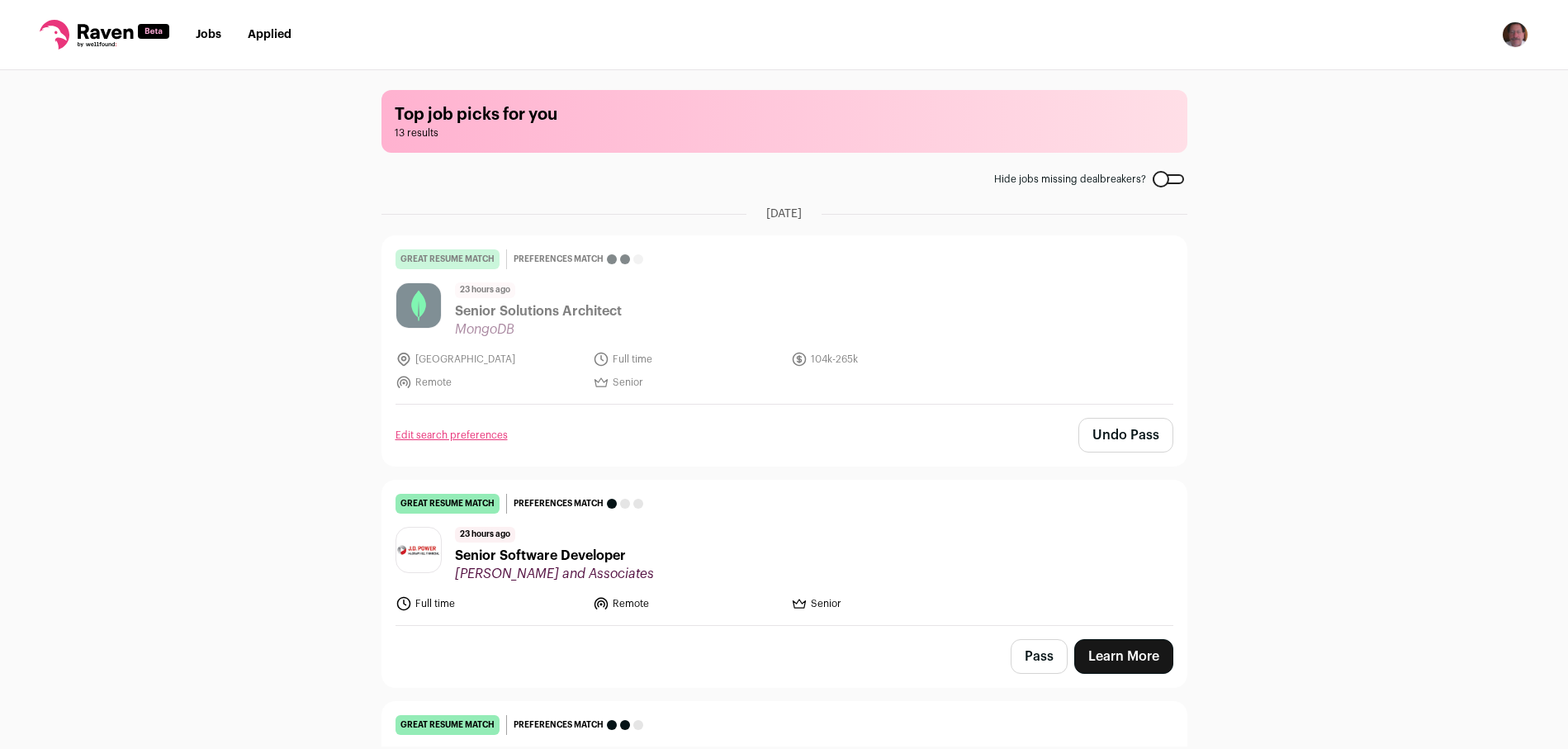
click at [205, 40] on link "Jobs" at bounding box center [208, 35] width 26 height 12
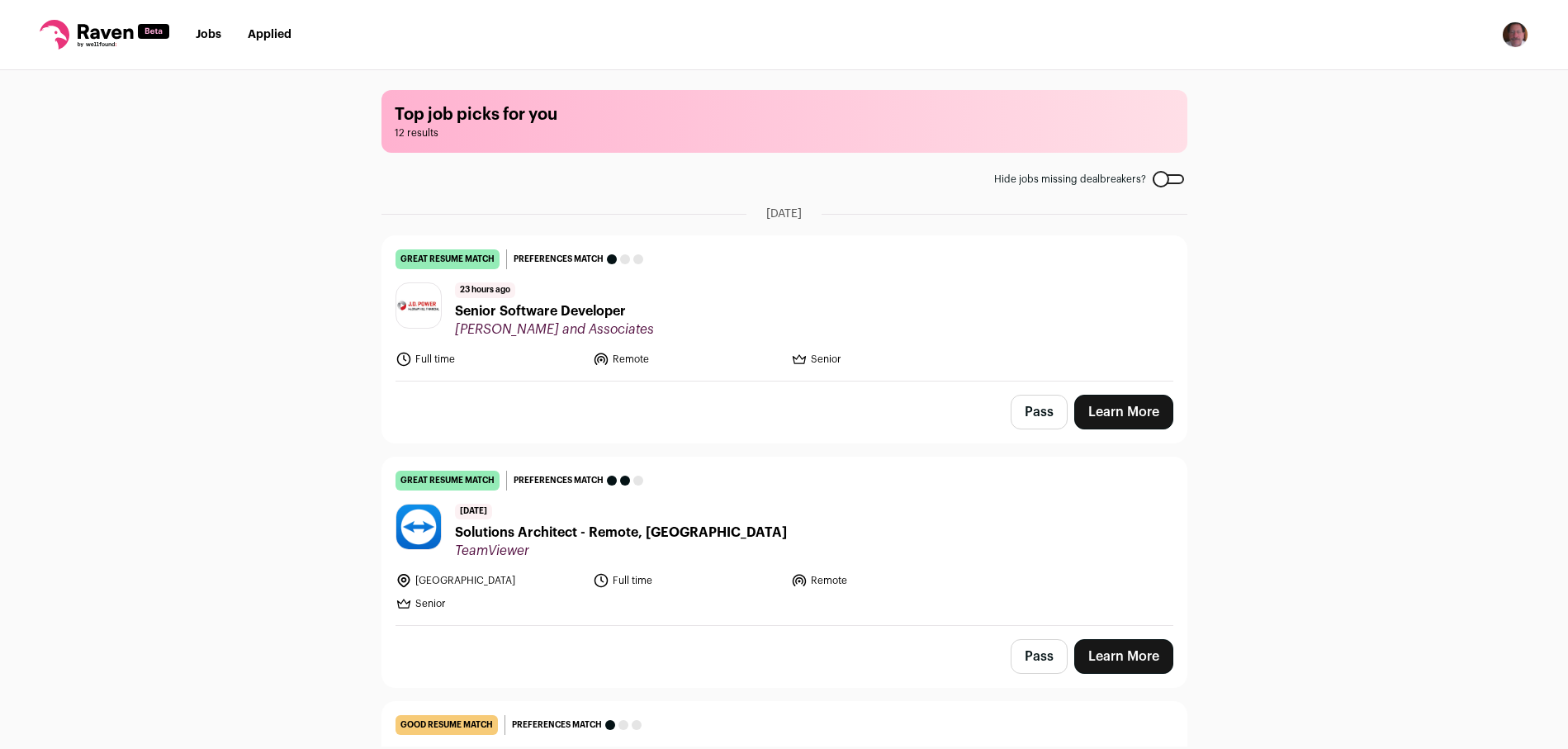
click at [528, 312] on span "Senior Software Developer" at bounding box center [554, 312] width 199 height 20
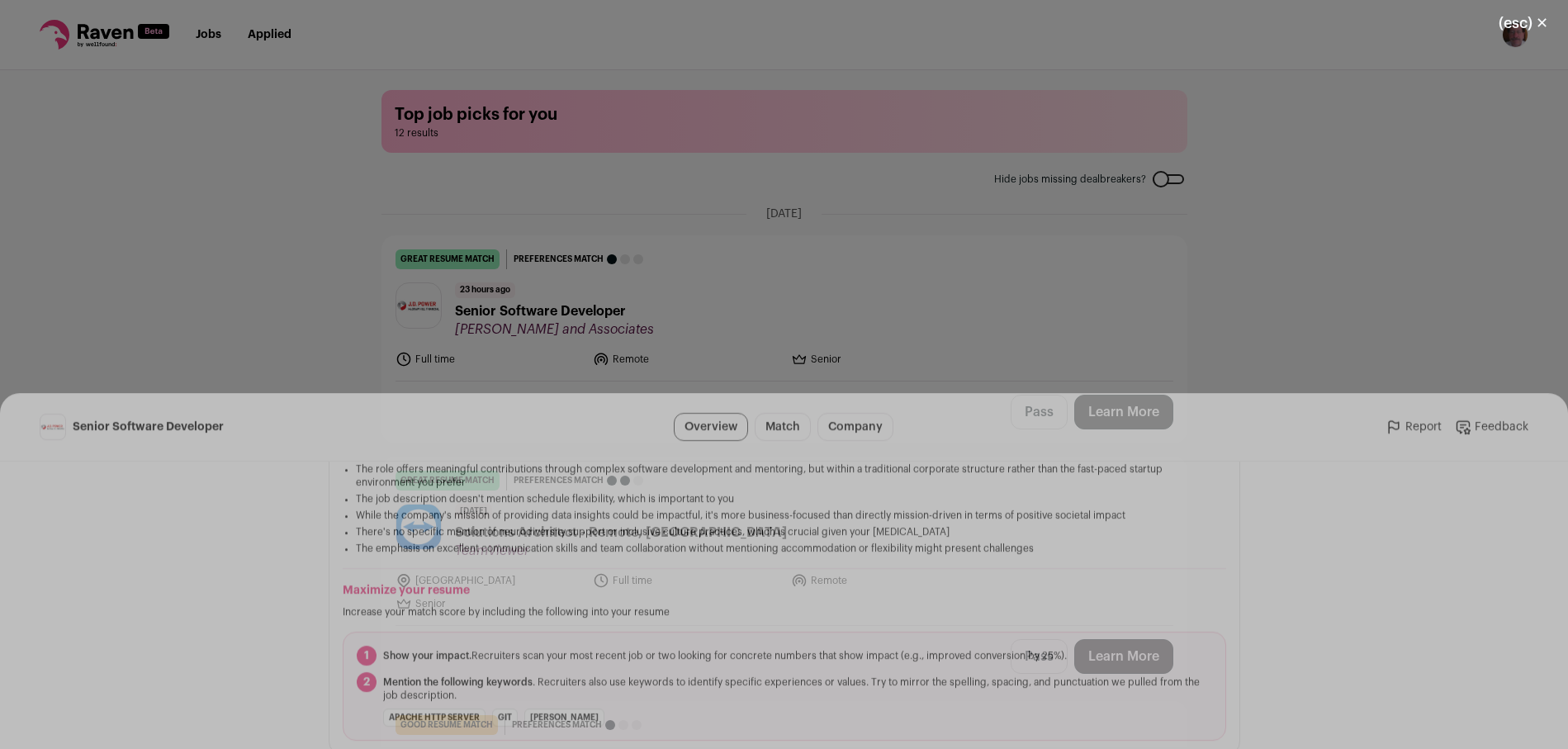
scroll to position [495, 0]
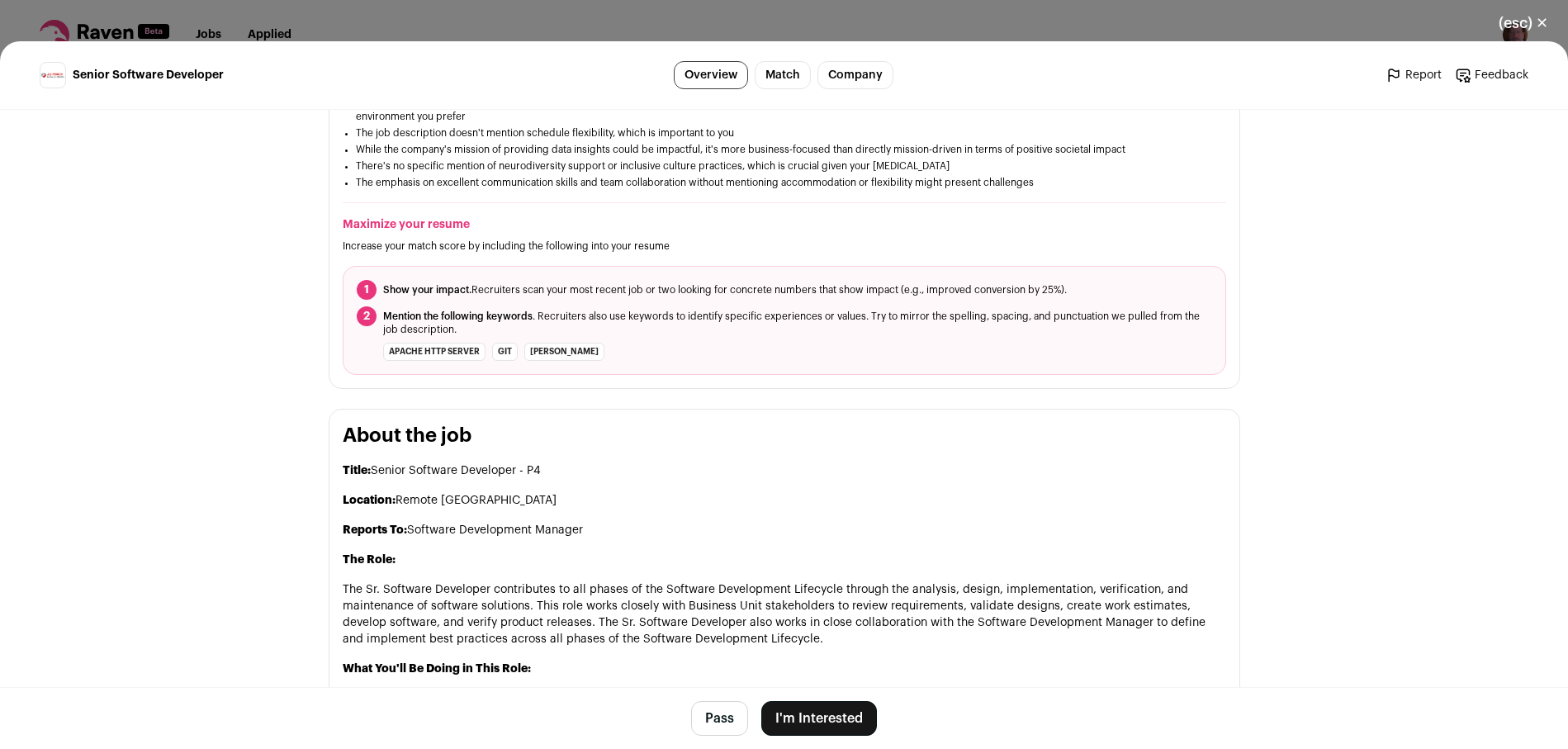
click at [709, 724] on button "Pass" at bounding box center [719, 717] width 57 height 35
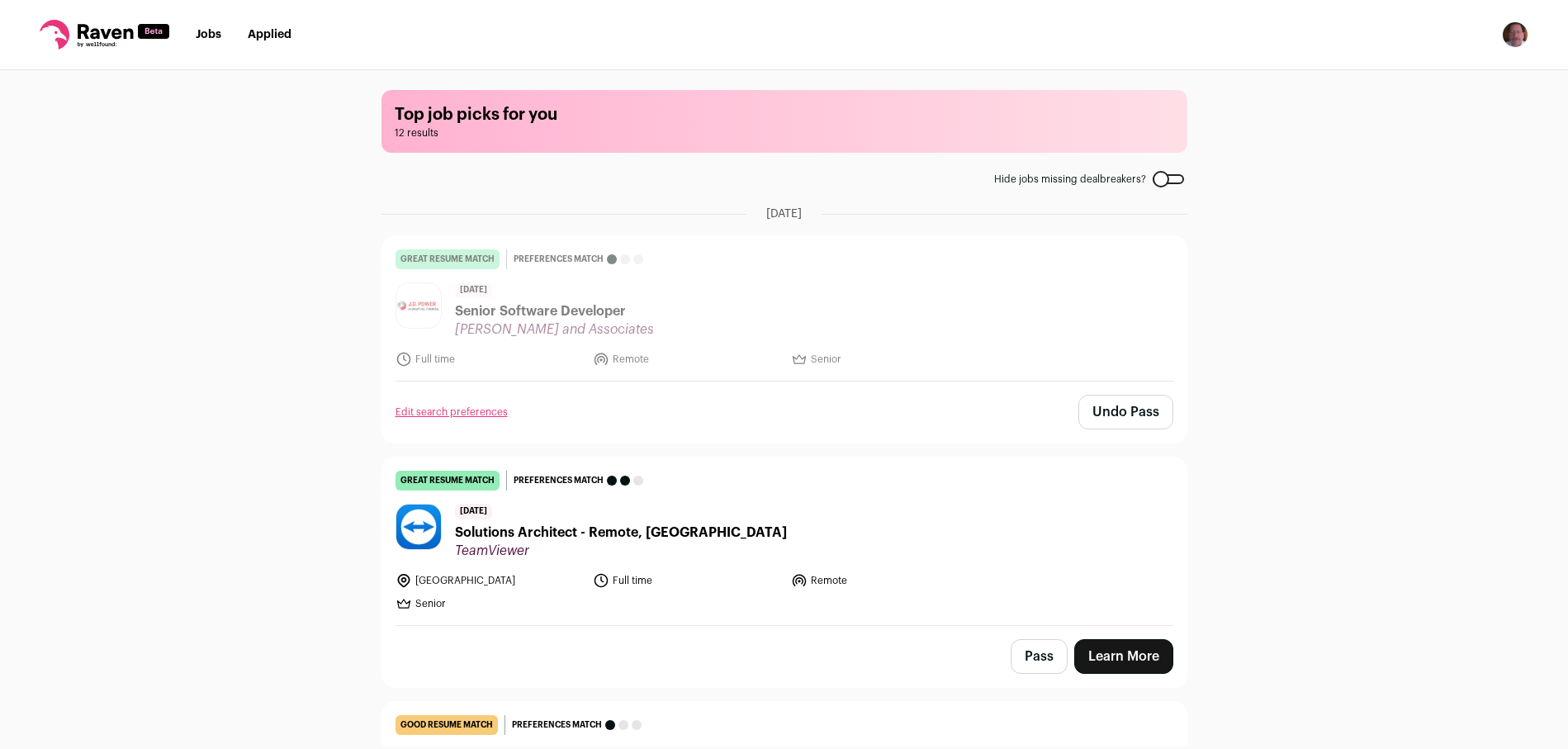
click at [548, 538] on span "Solutions Architect - Remote, [GEOGRAPHIC_DATA]" at bounding box center [620, 533] width 331 height 20
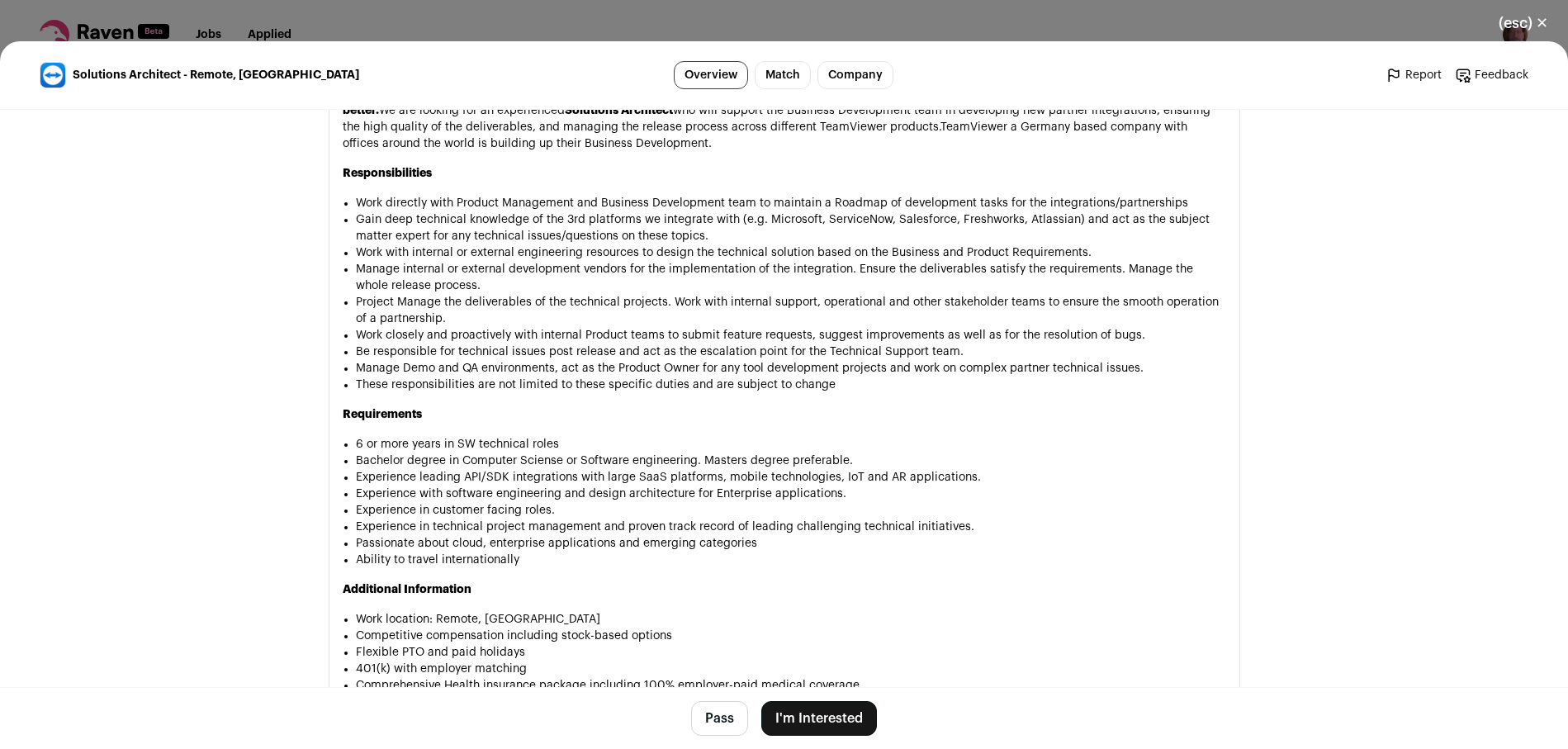
scroll to position [1093, 0]
click at [559, 382] on div "TeamViewer is a leading global technology company that provides a cutting-edge …" at bounding box center [784, 452] width 883 height 901
click at [704, 719] on button "Pass" at bounding box center [719, 717] width 57 height 35
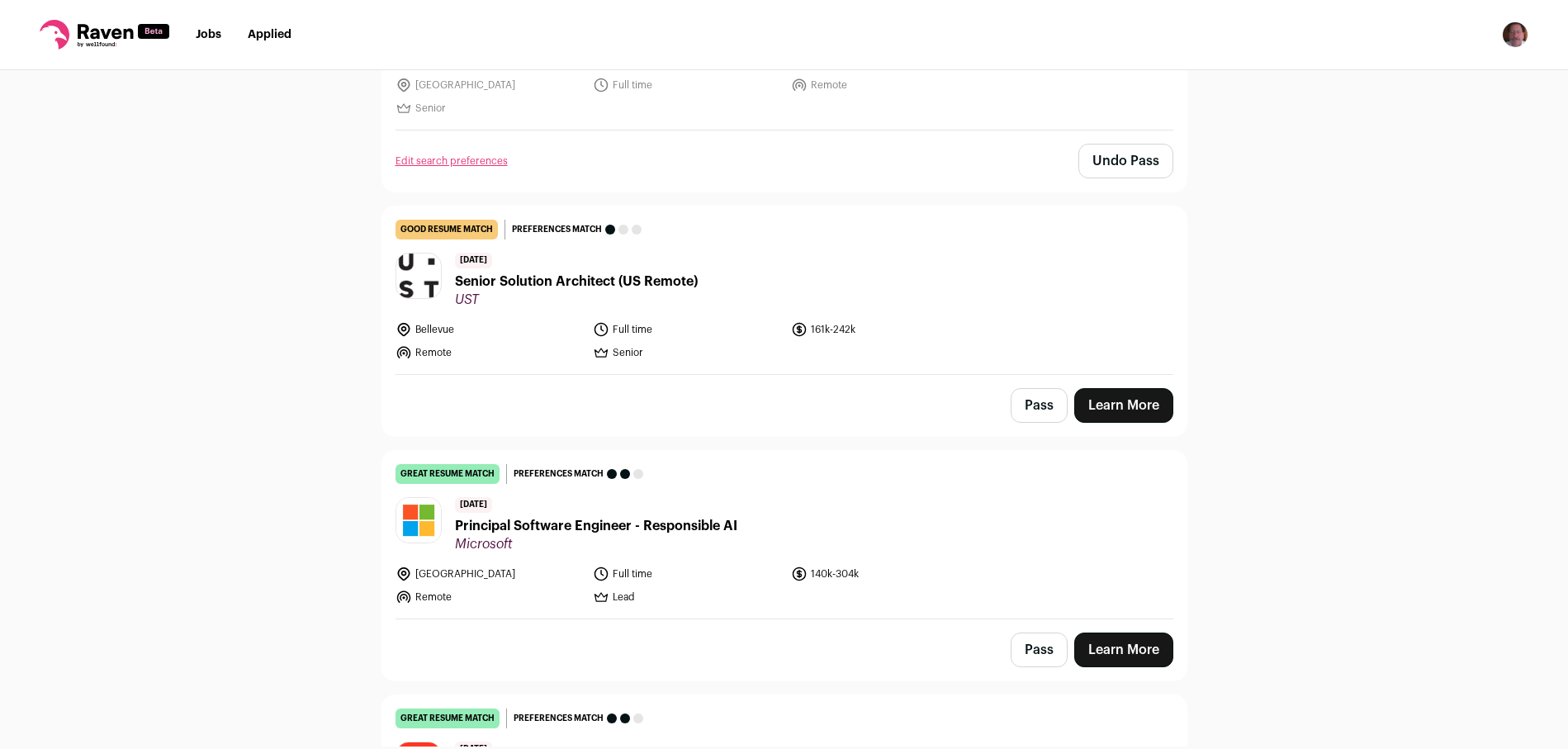
scroll to position [496, 0]
click at [1052, 664] on button "Pass" at bounding box center [1038, 648] width 57 height 35
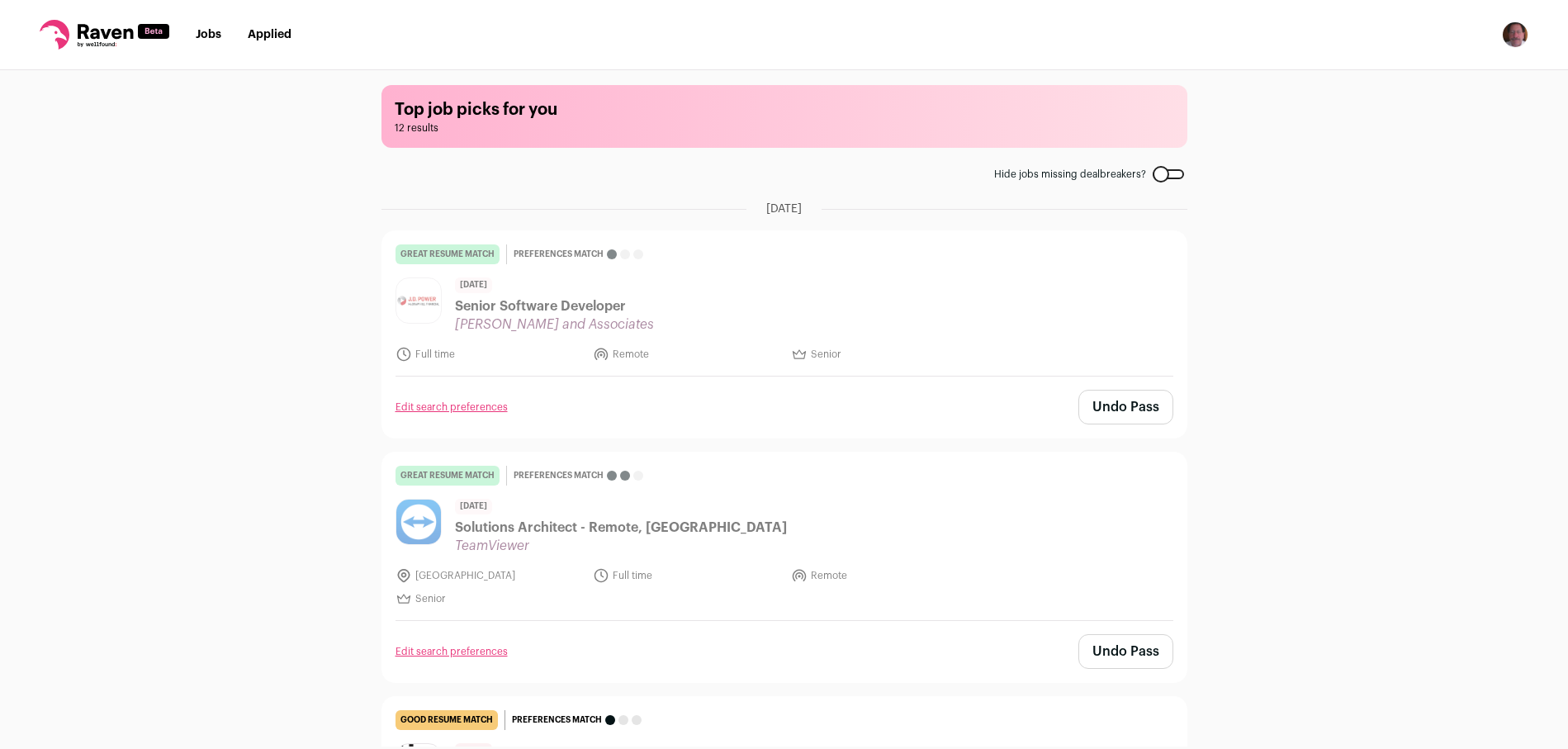
scroll to position [6, 0]
click at [211, 37] on link "Jobs" at bounding box center [208, 35] width 26 height 12
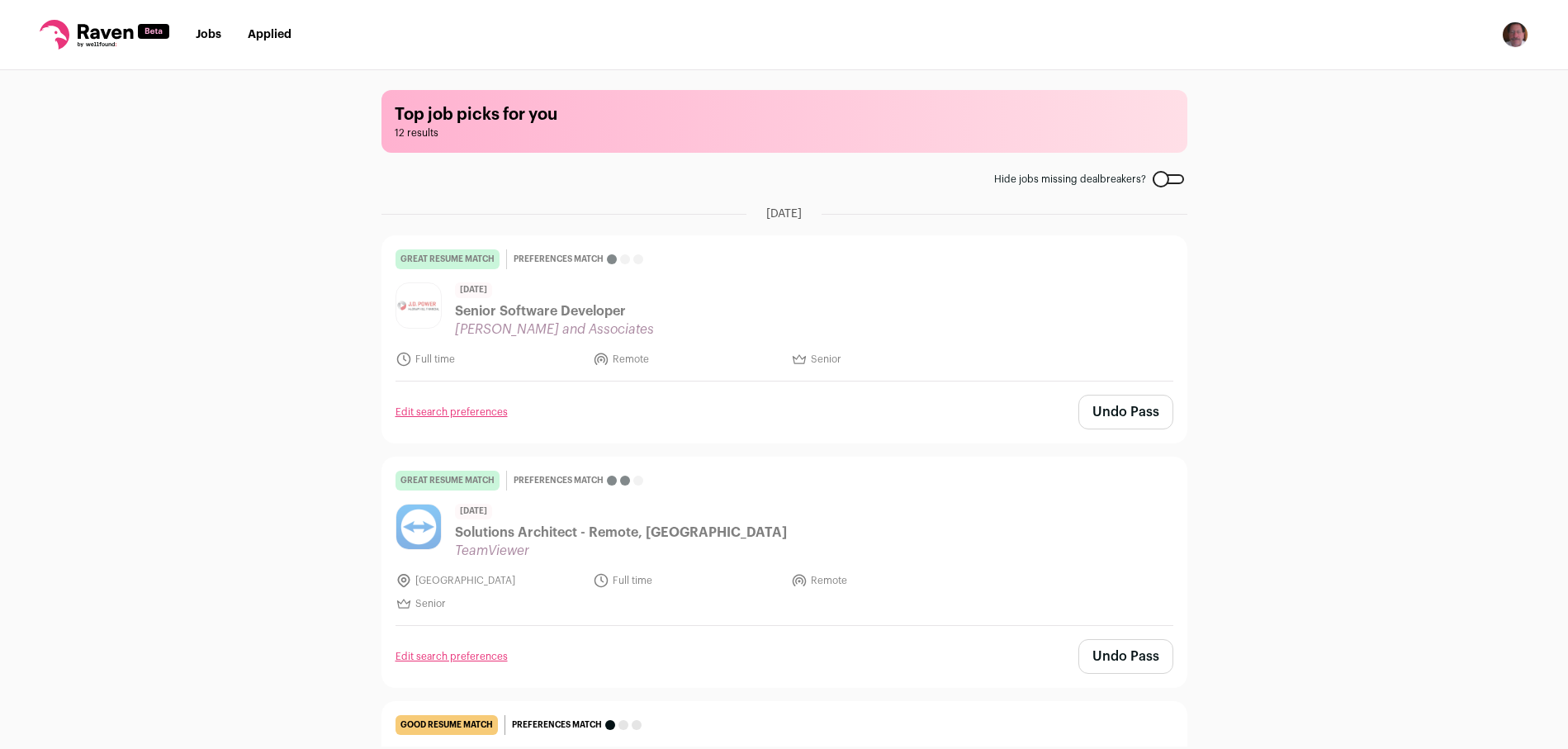
click at [199, 29] on link "Jobs" at bounding box center [208, 35] width 26 height 12
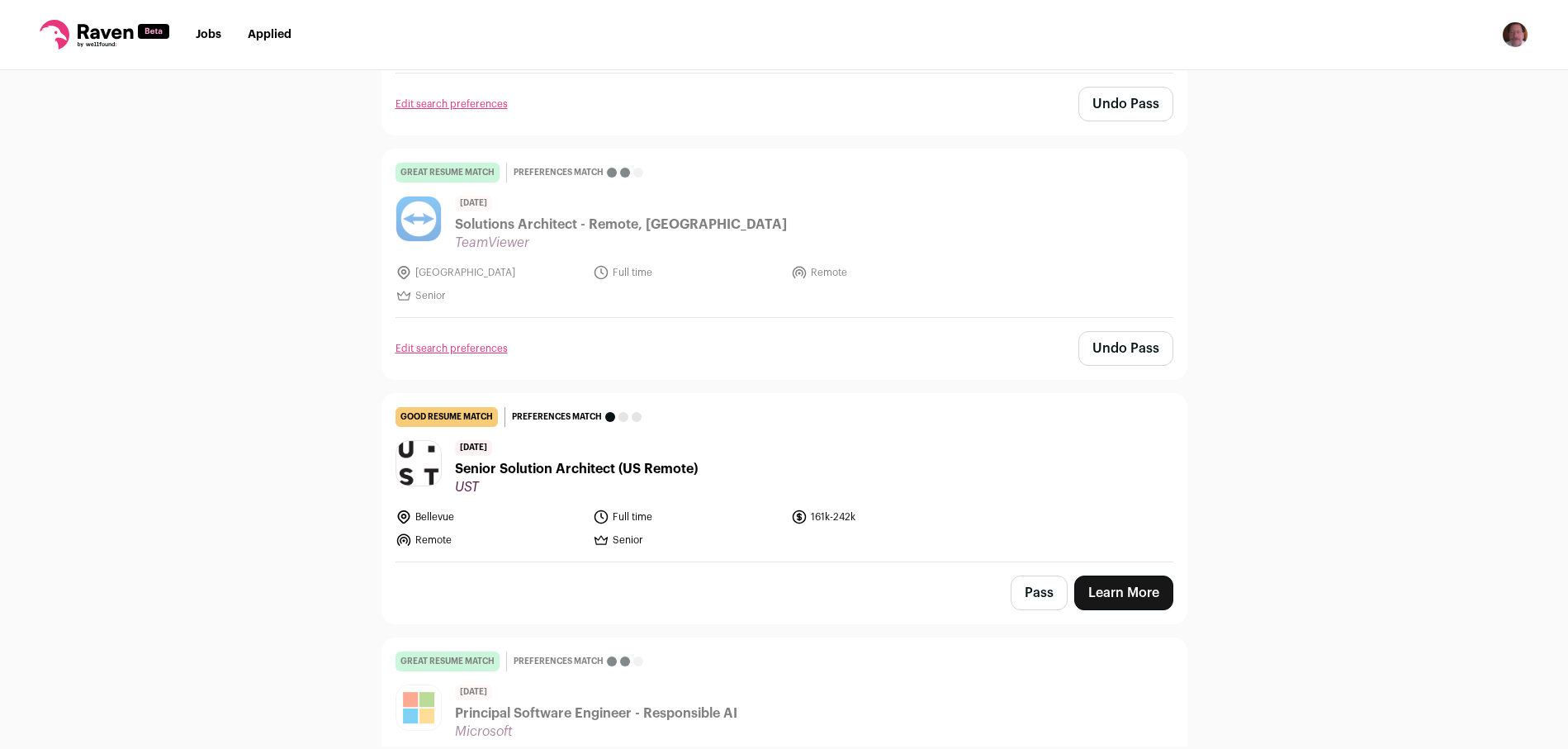
scroll to position [310, 0]
click at [542, 473] on span "Senior Solution Architect (US Remote)" at bounding box center [576, 467] width 243 height 20
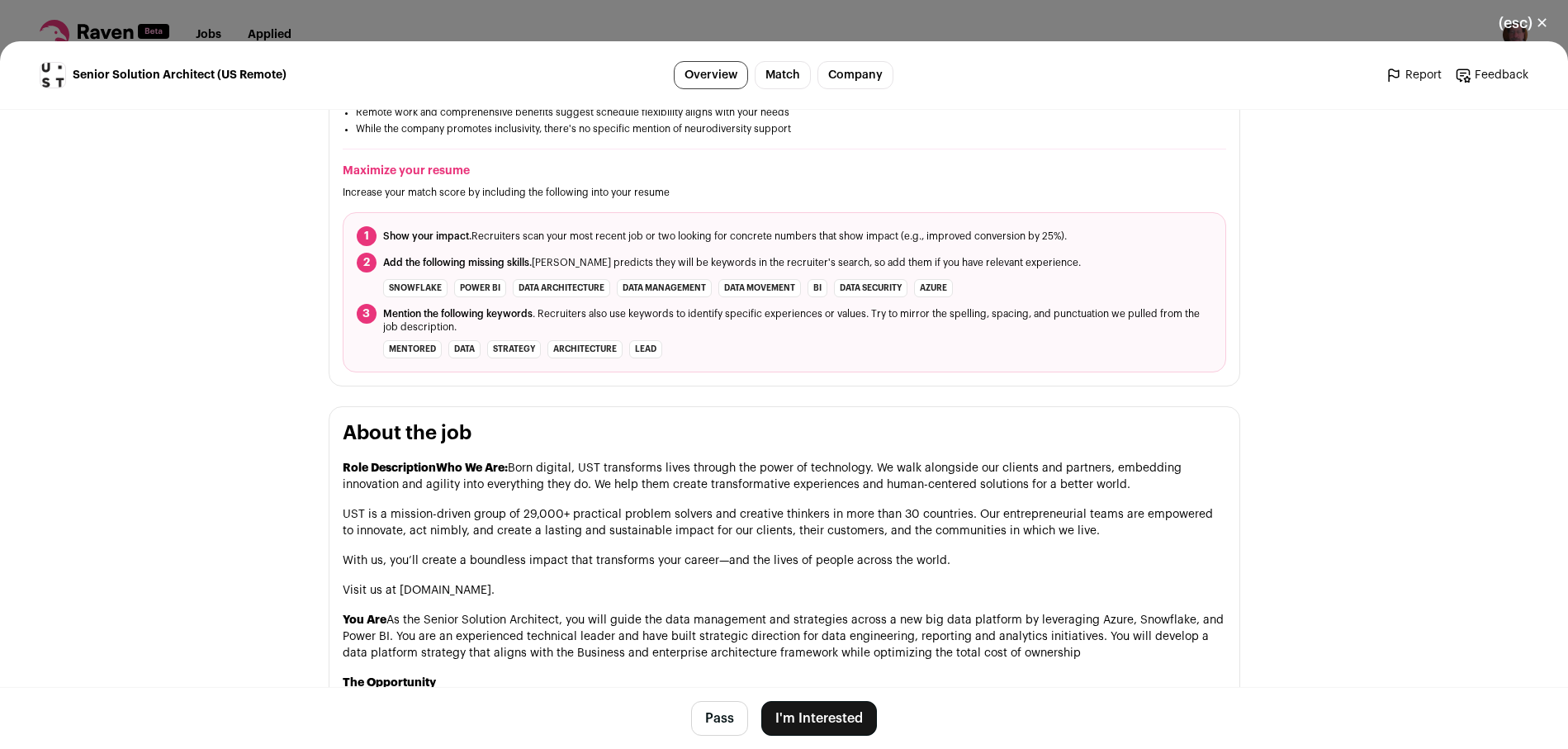
scroll to position [562, 0]
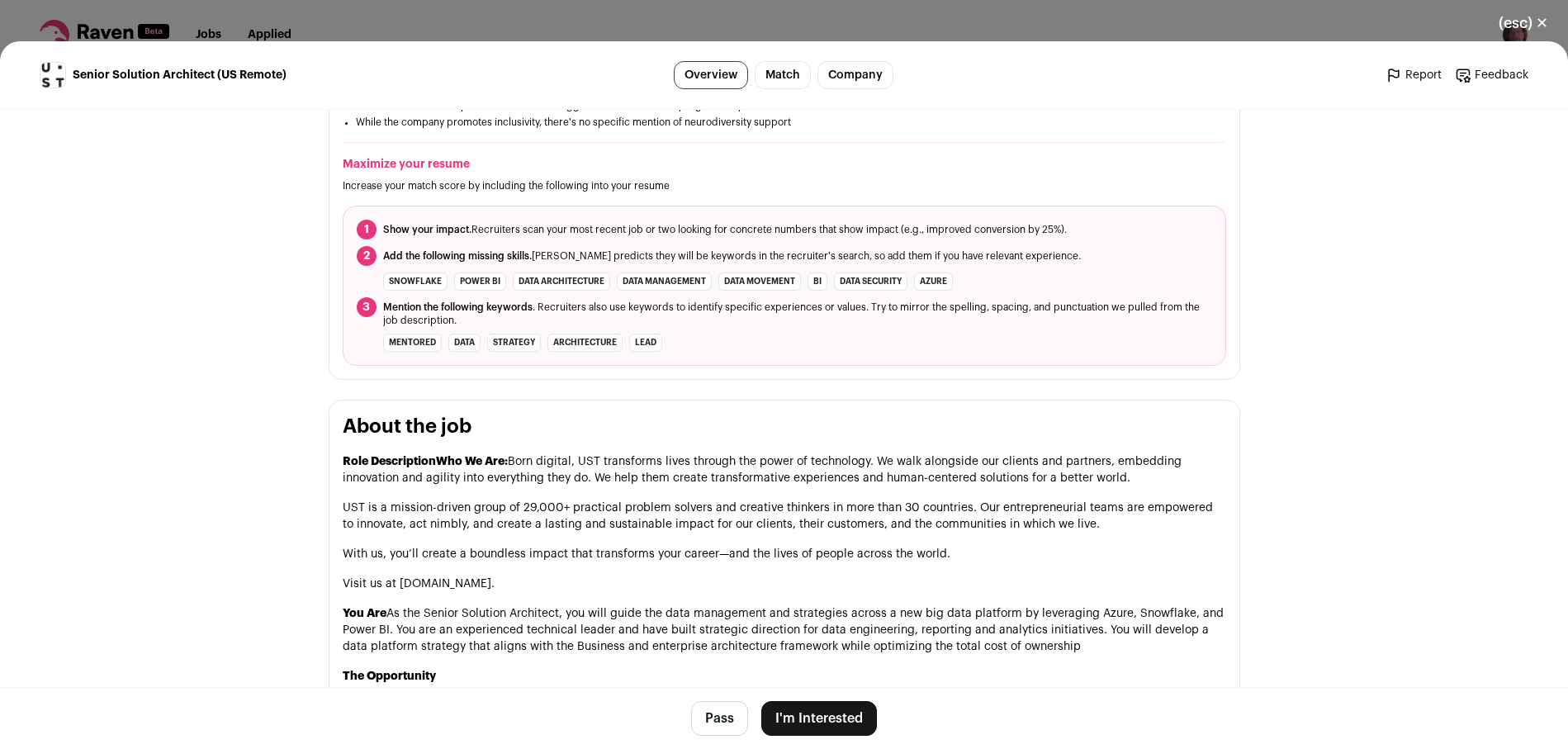
click at [724, 707] on button "Pass" at bounding box center [719, 717] width 57 height 35
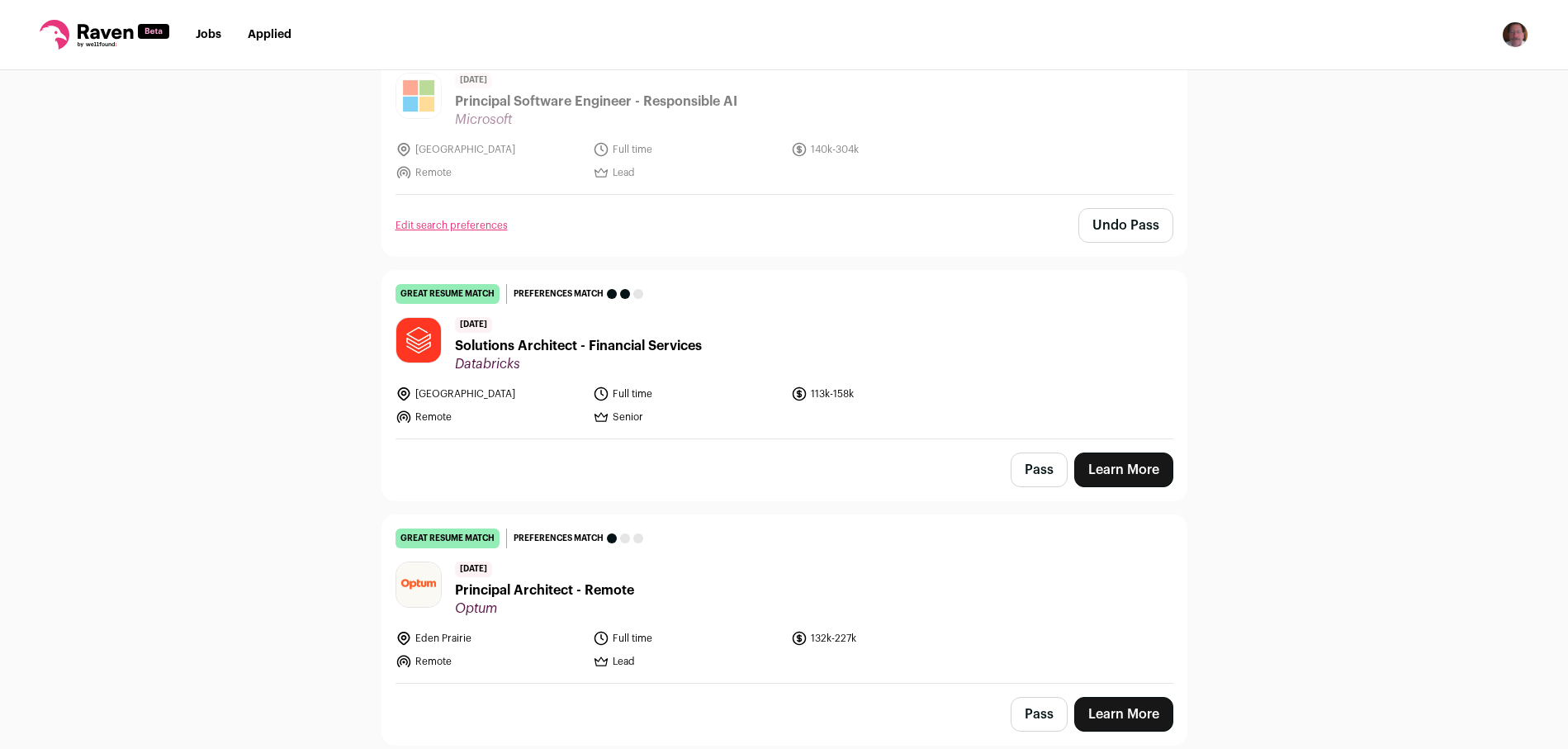
scroll to position [921, 0]
click at [1025, 459] on button "Pass" at bounding box center [1038, 468] width 57 height 35
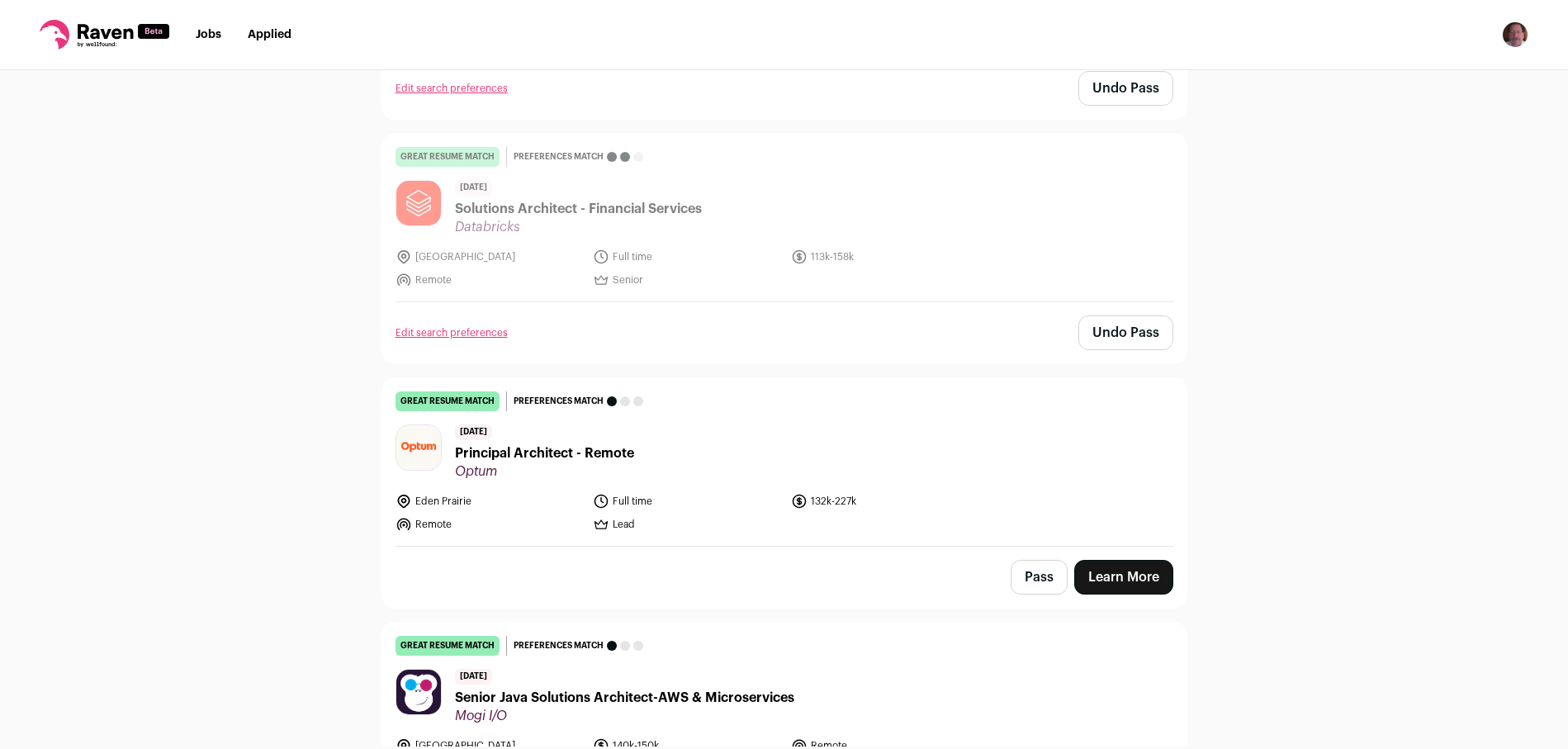
scroll to position [1059, 0]
click at [1034, 573] on button "Pass" at bounding box center [1038, 574] width 57 height 35
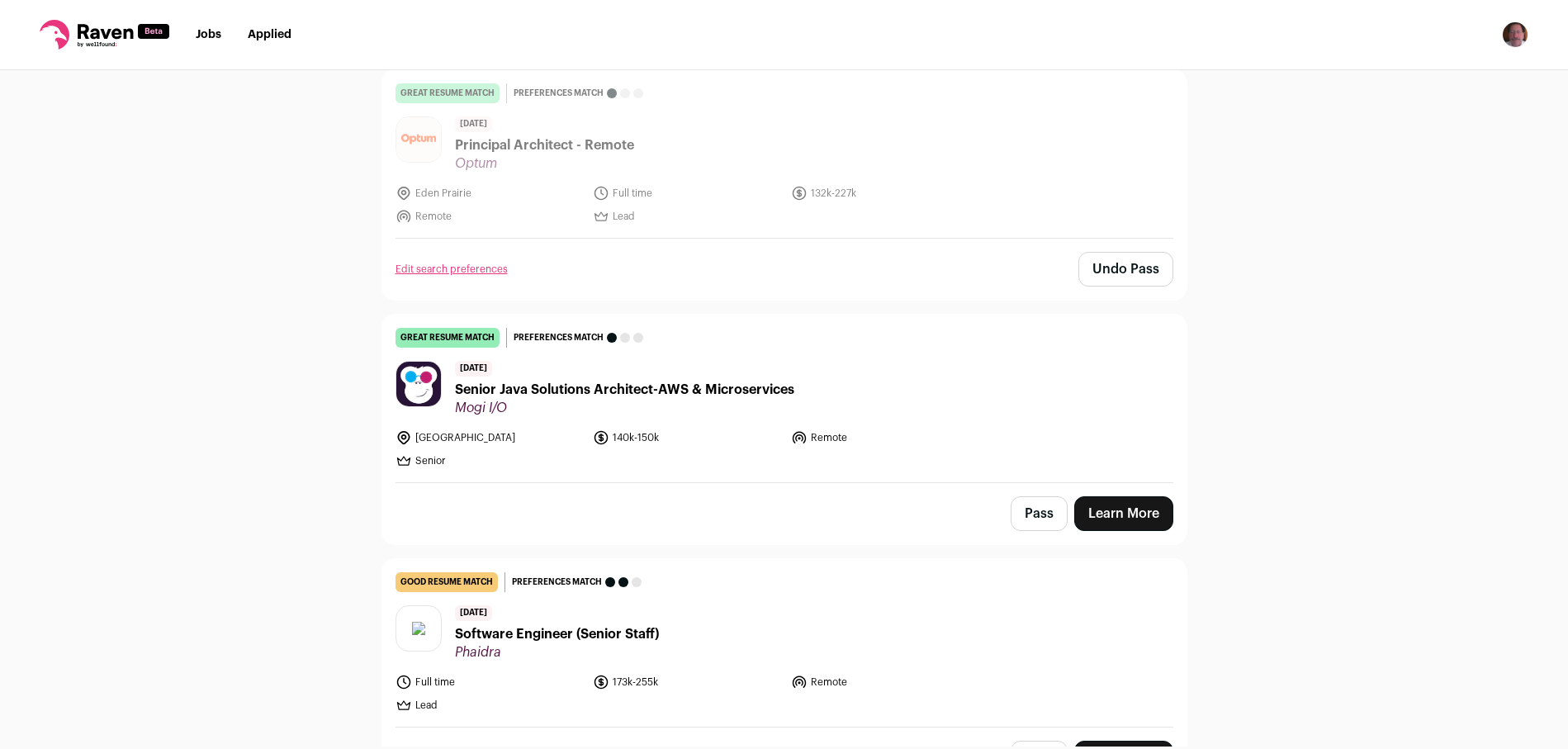
scroll to position [1365, 0]
click at [513, 391] on span "Senior Java Solutions Architect-AWS & Microservices" at bounding box center [624, 389] width 339 height 20
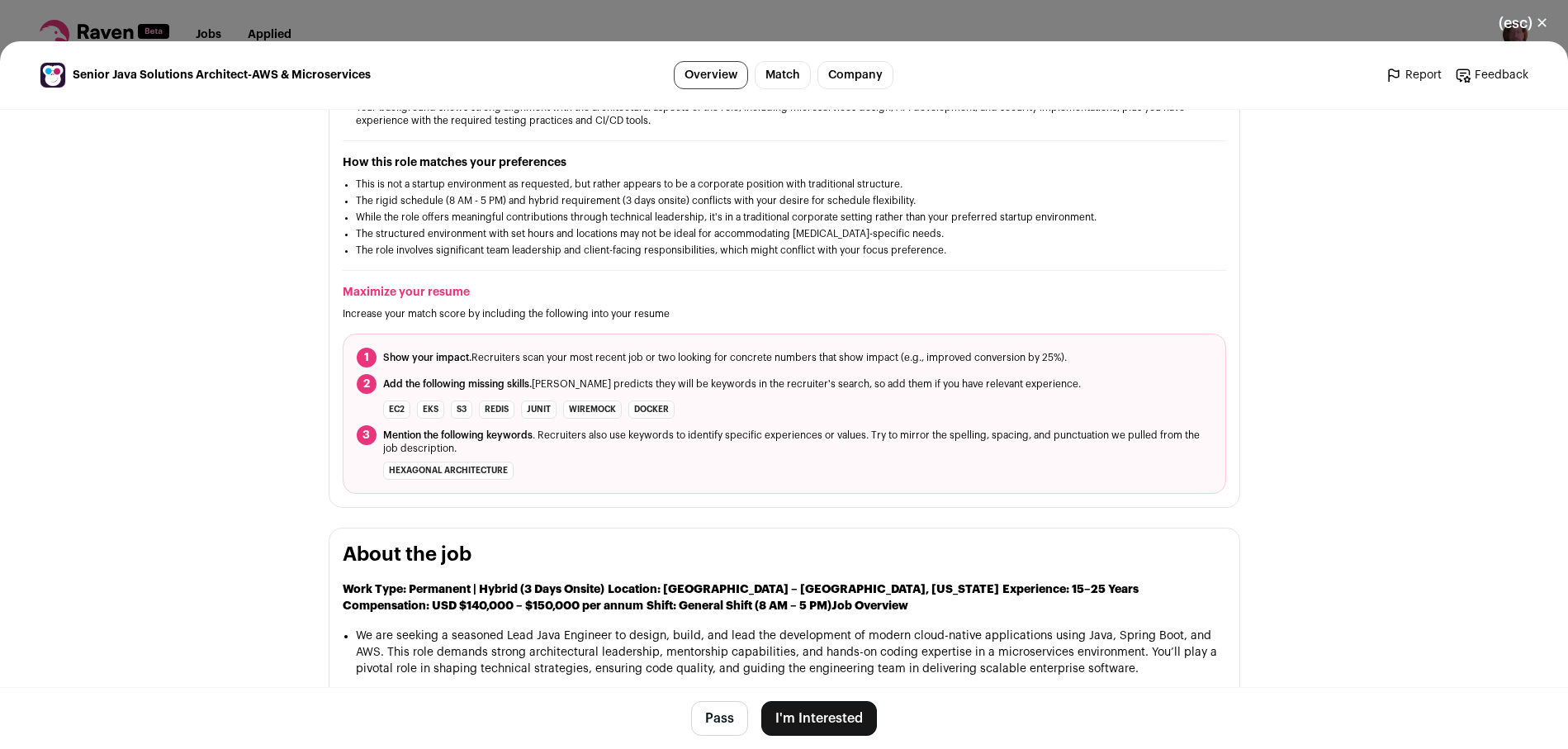
scroll to position [435, 0]
click at [712, 717] on button "Pass" at bounding box center [719, 717] width 57 height 35
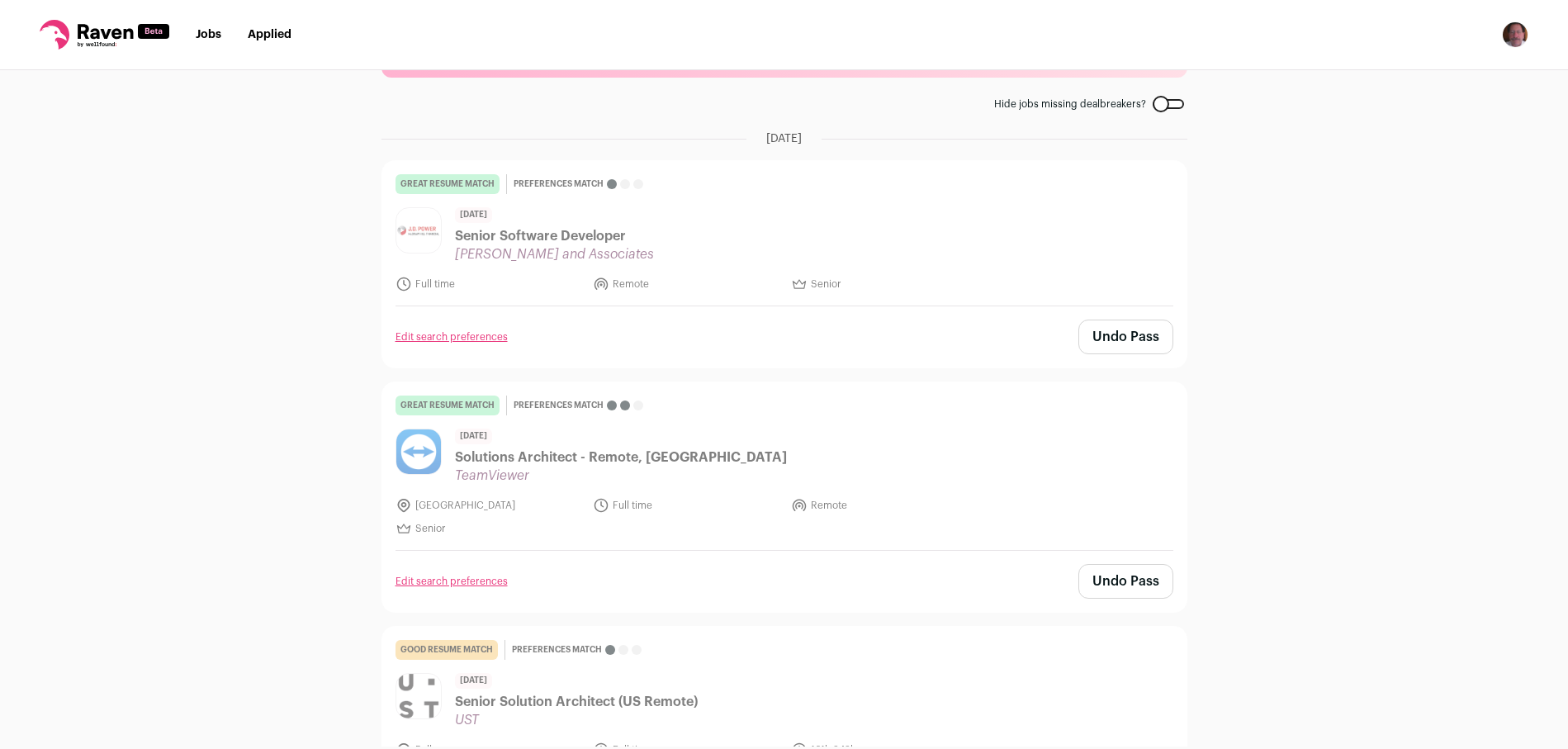
scroll to position [76, 0]
click at [199, 35] on link "Jobs" at bounding box center [208, 35] width 26 height 12
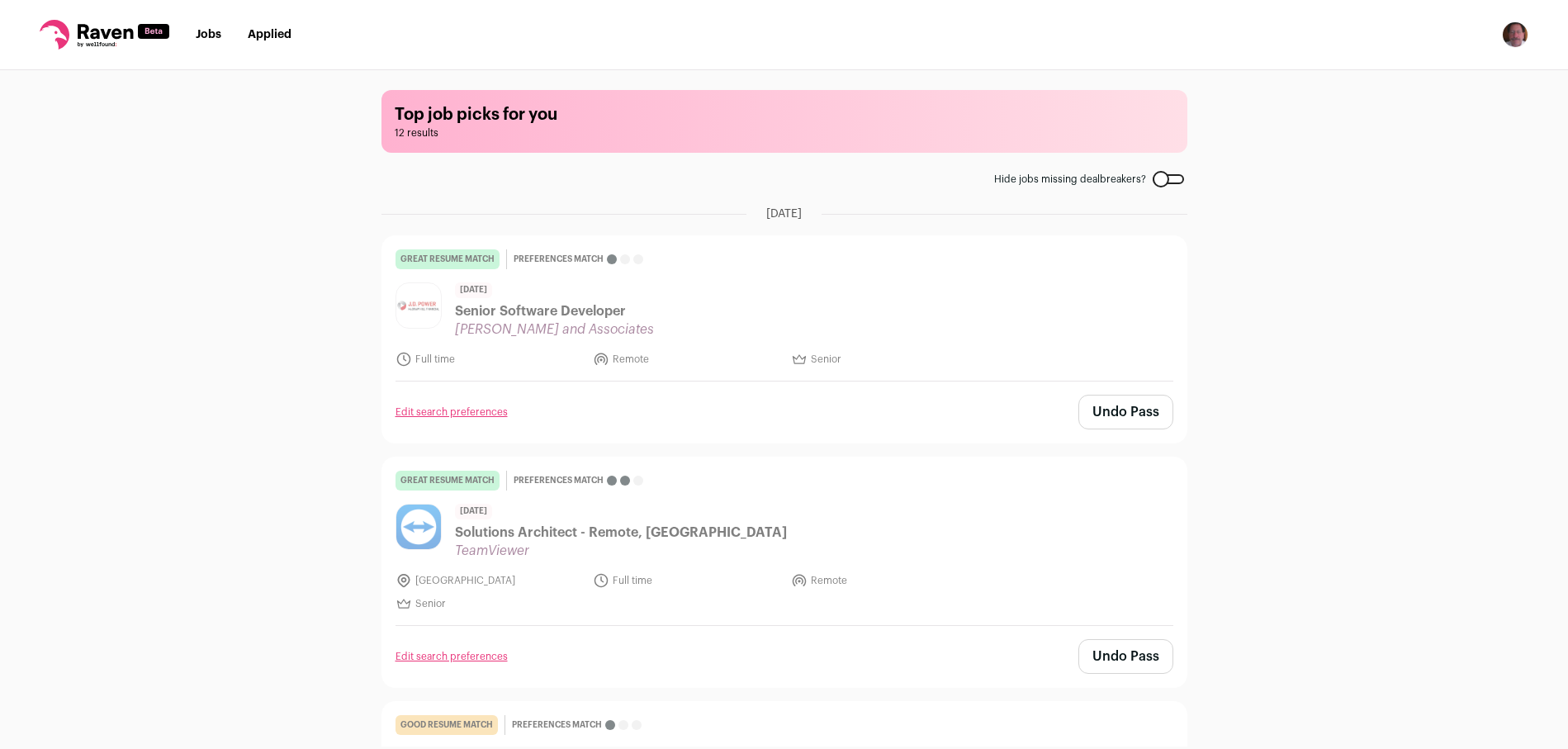
click at [202, 36] on link "Jobs" at bounding box center [208, 35] width 26 height 12
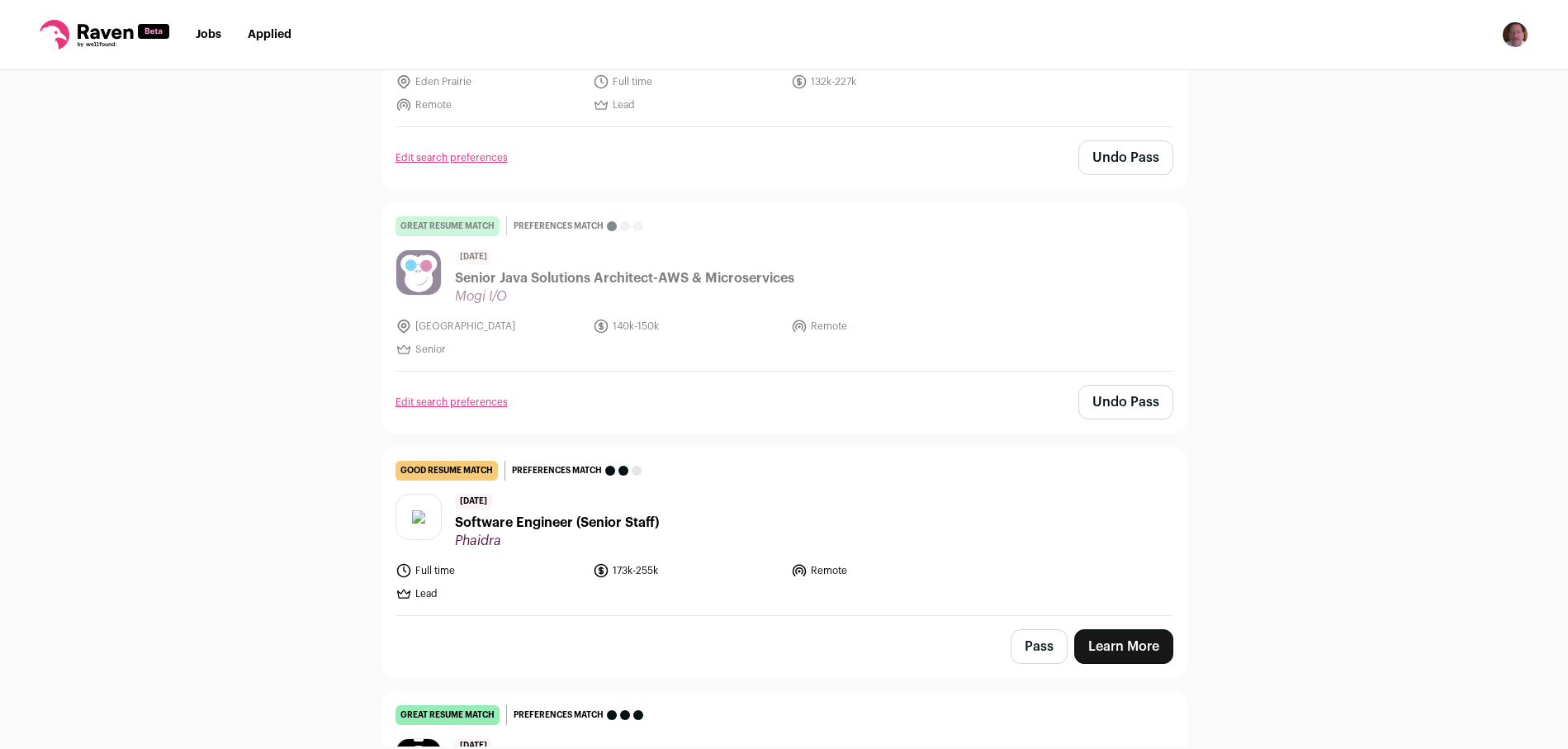
scroll to position [1476, 0]
click at [512, 520] on span "Software Engineer (Senior Staff)" at bounding box center [556, 522] width 203 height 20
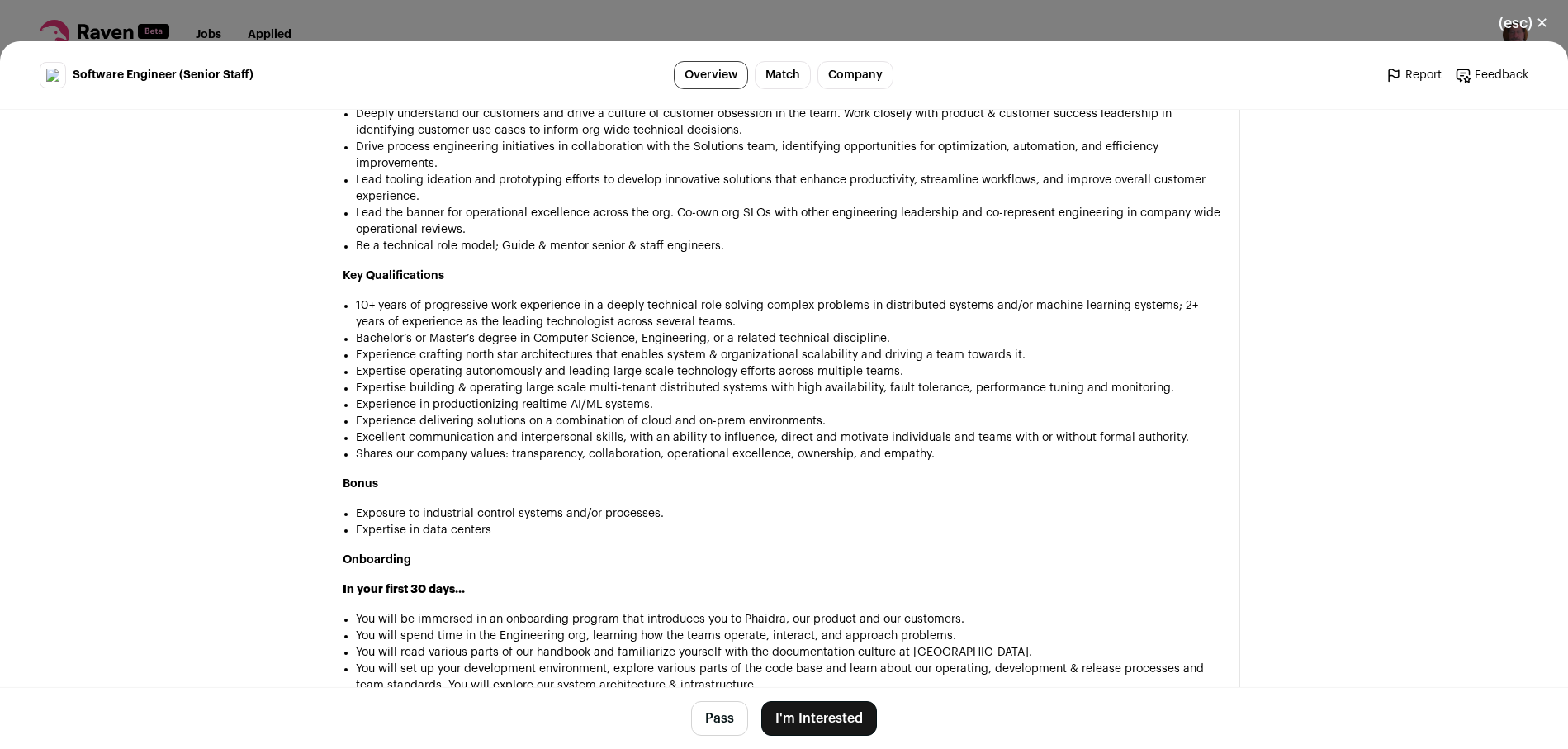
scroll to position [1128, 0]
click at [718, 723] on button "Pass" at bounding box center [719, 717] width 57 height 35
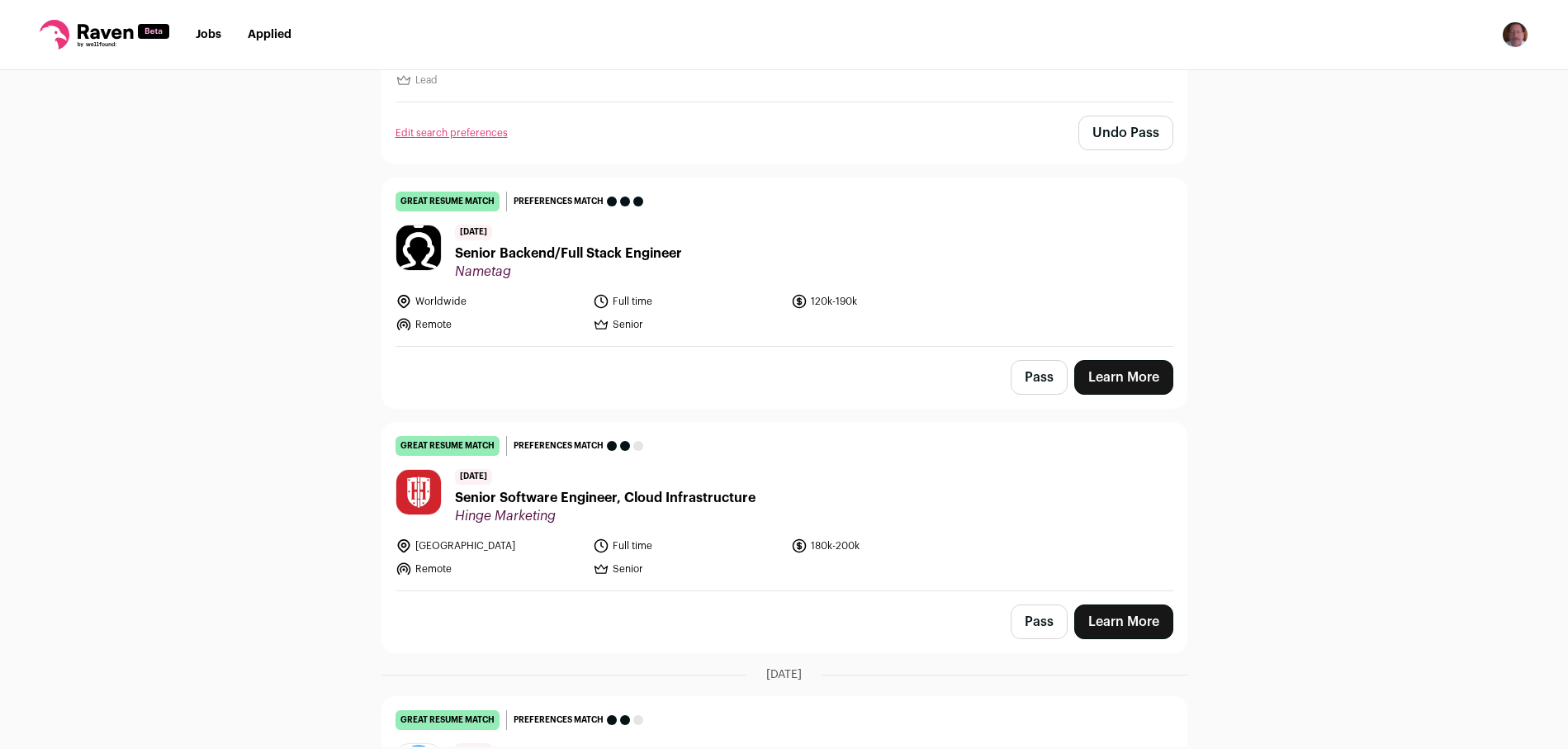
scroll to position [1991, 0]
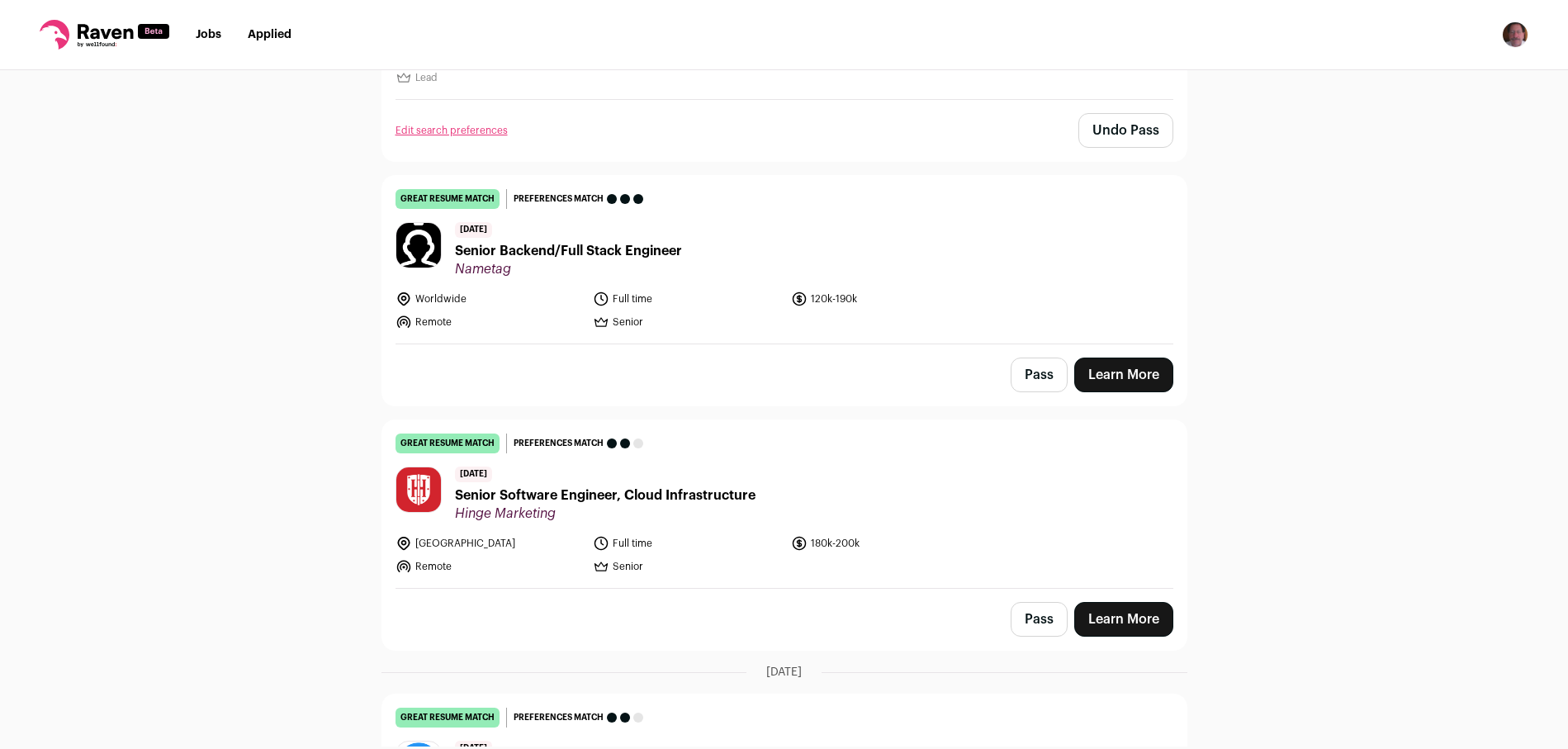
click at [564, 248] on span "Senior Backend/Full Stack Engineer" at bounding box center [568, 251] width 227 height 20
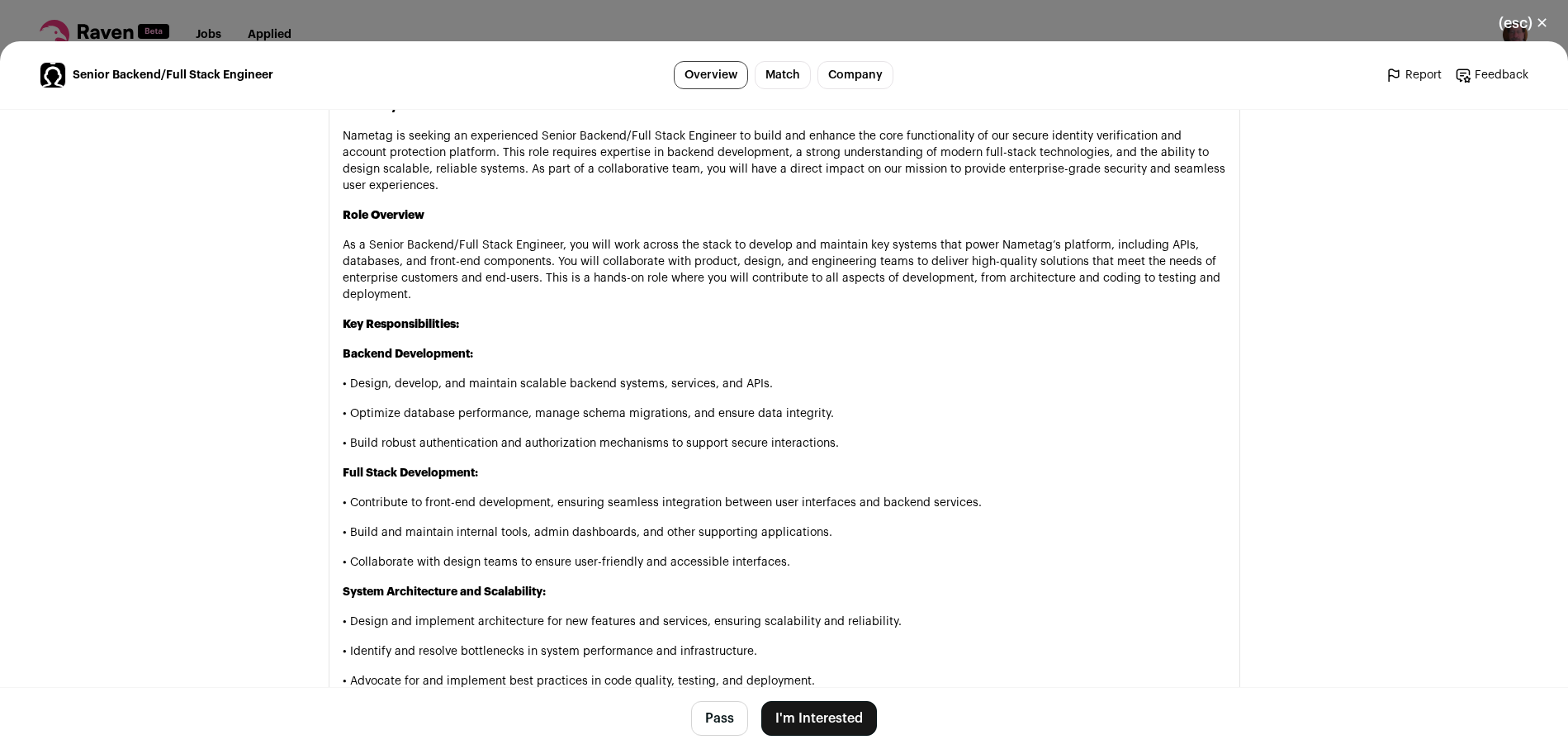
scroll to position [975, 0]
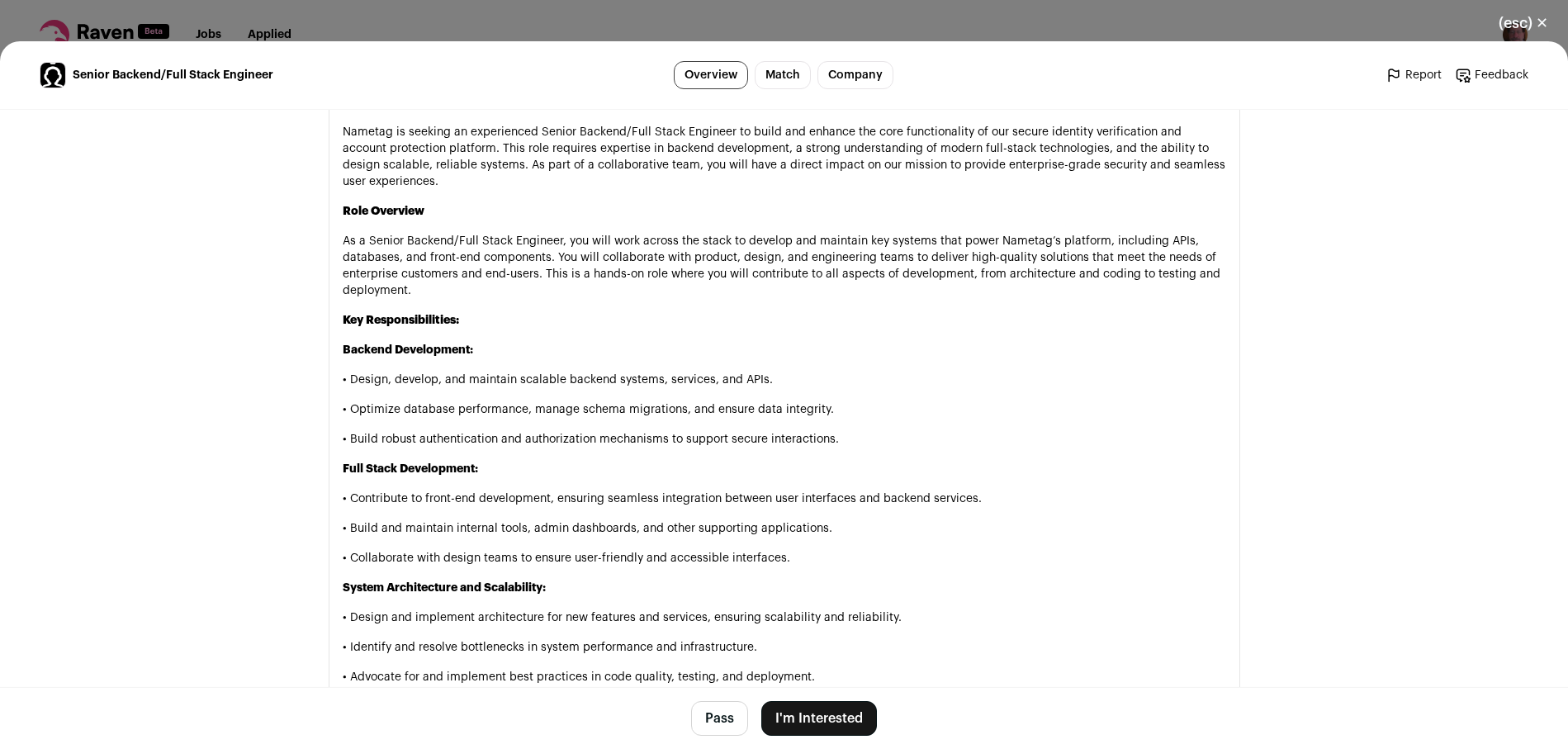
click at [714, 717] on button "Pass" at bounding box center [719, 717] width 57 height 35
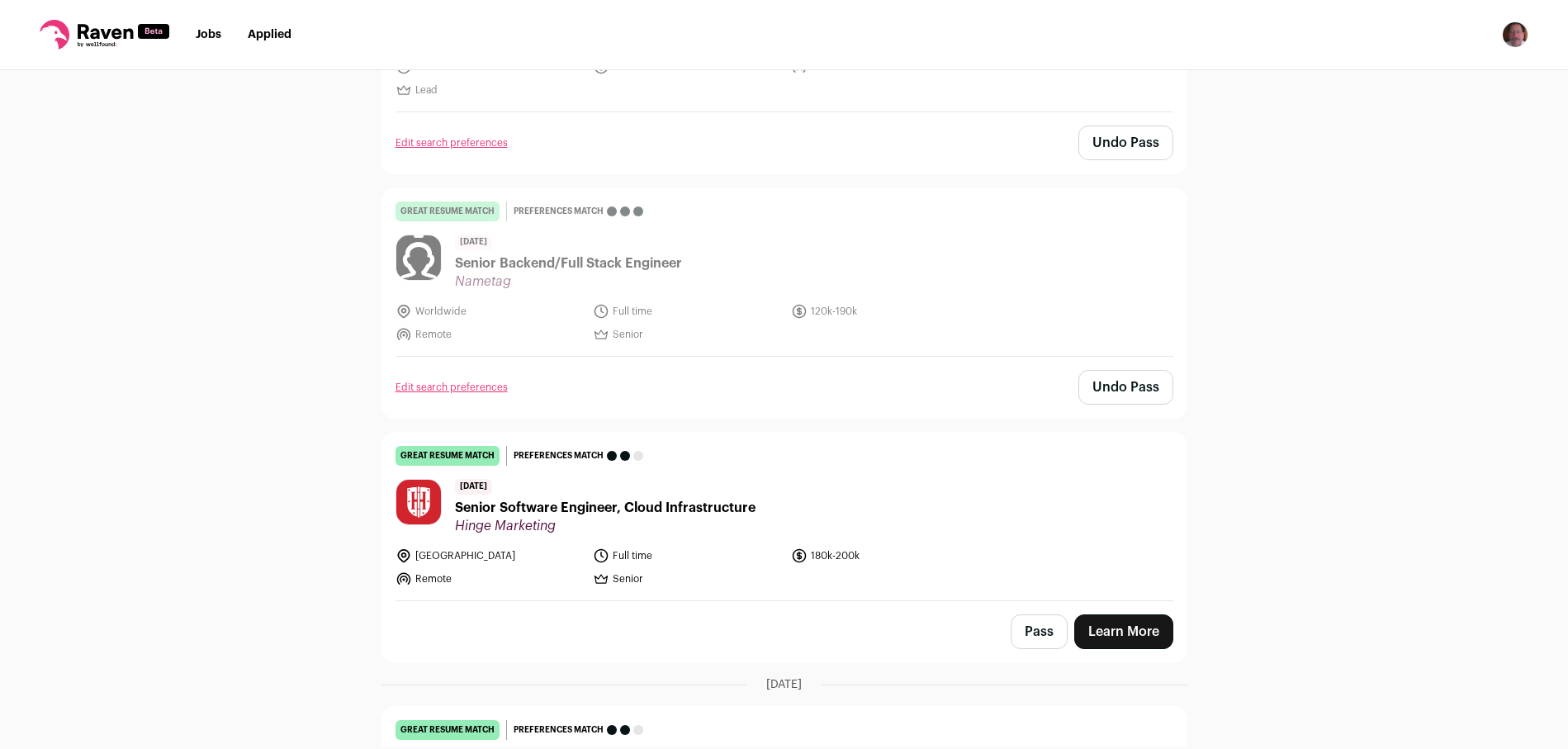
scroll to position [1984, 0]
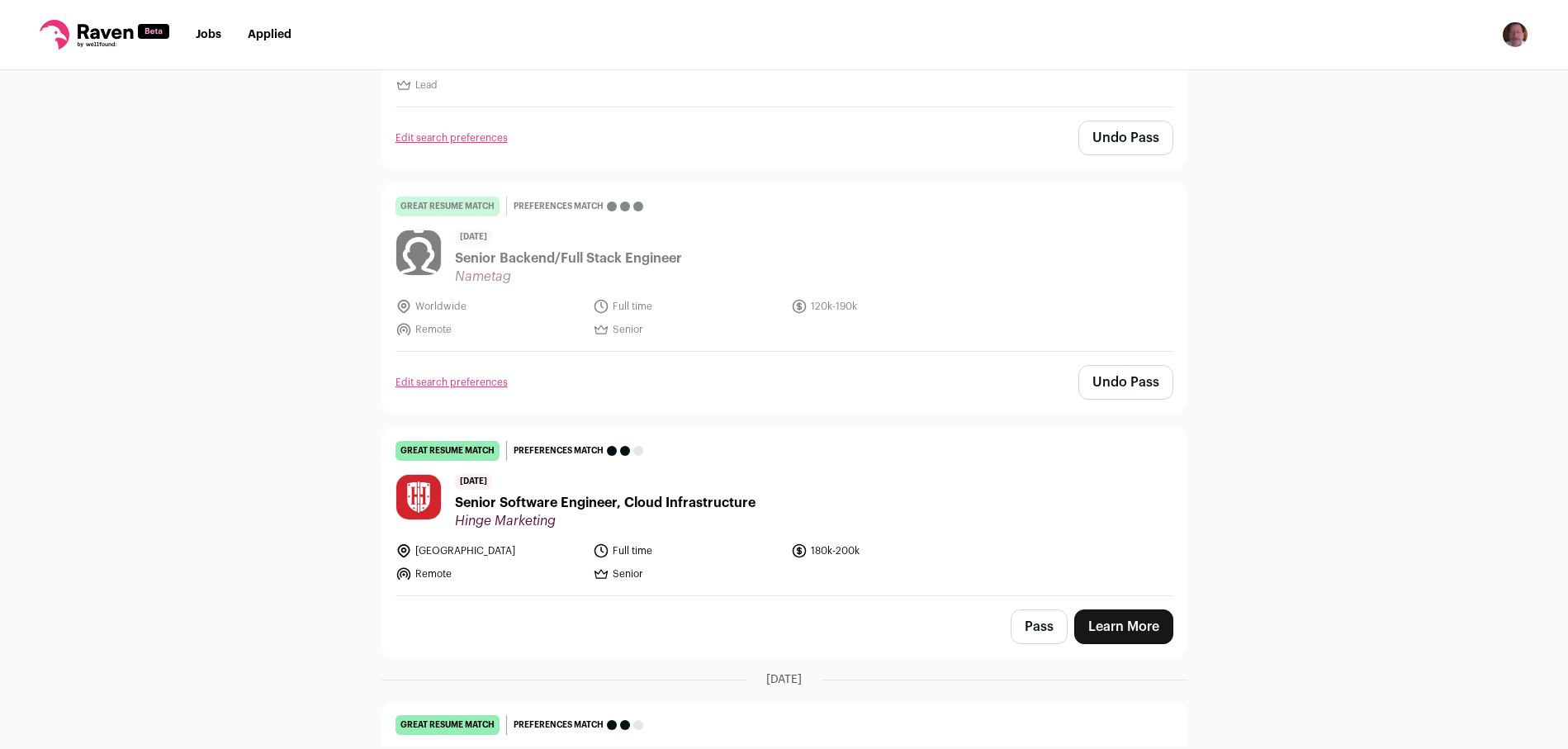
click at [672, 508] on span "Senior Software Engineer, Cloud Infrastructure" at bounding box center [604, 503] width 301 height 20
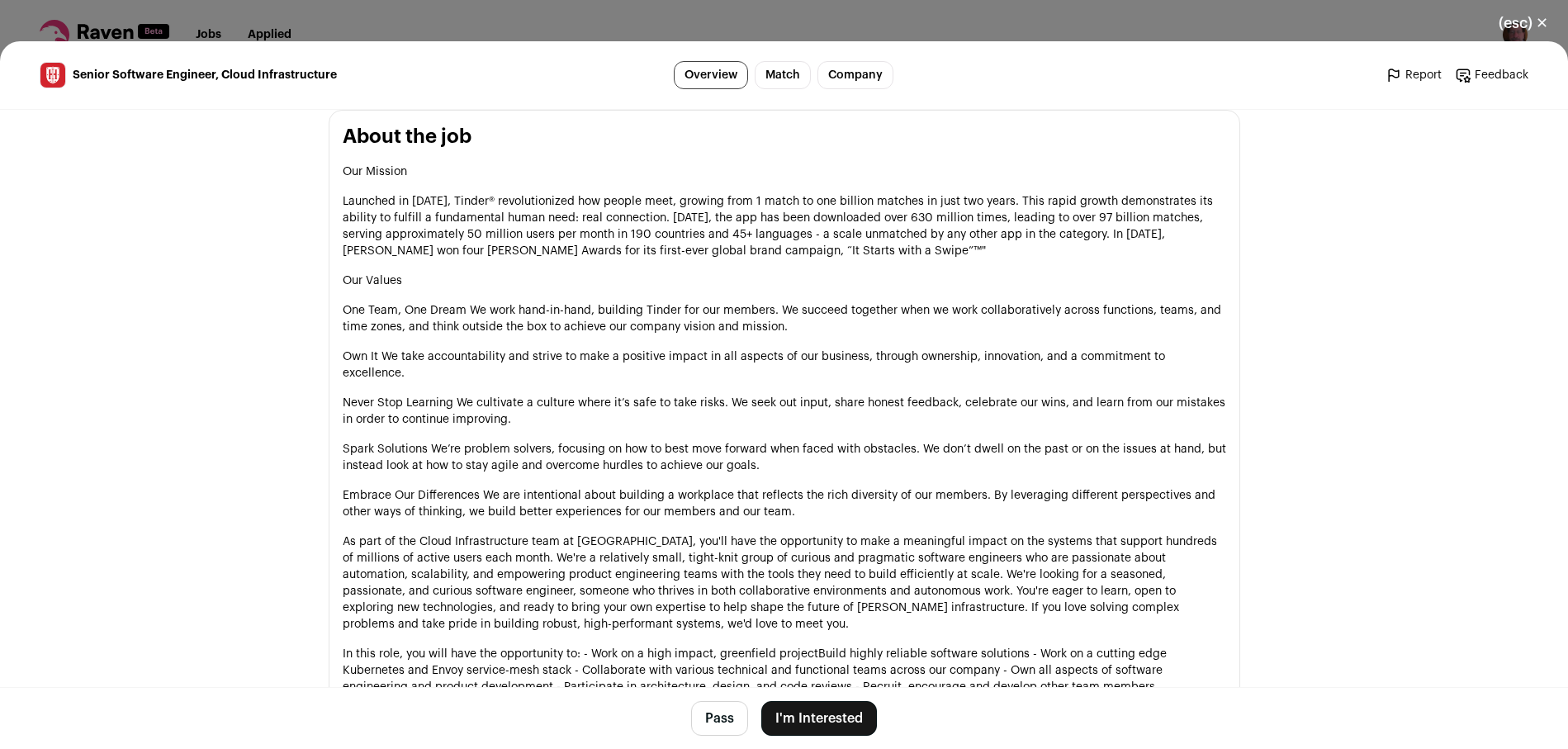
scroll to position [950, 0]
click at [706, 724] on button "Pass" at bounding box center [719, 717] width 57 height 35
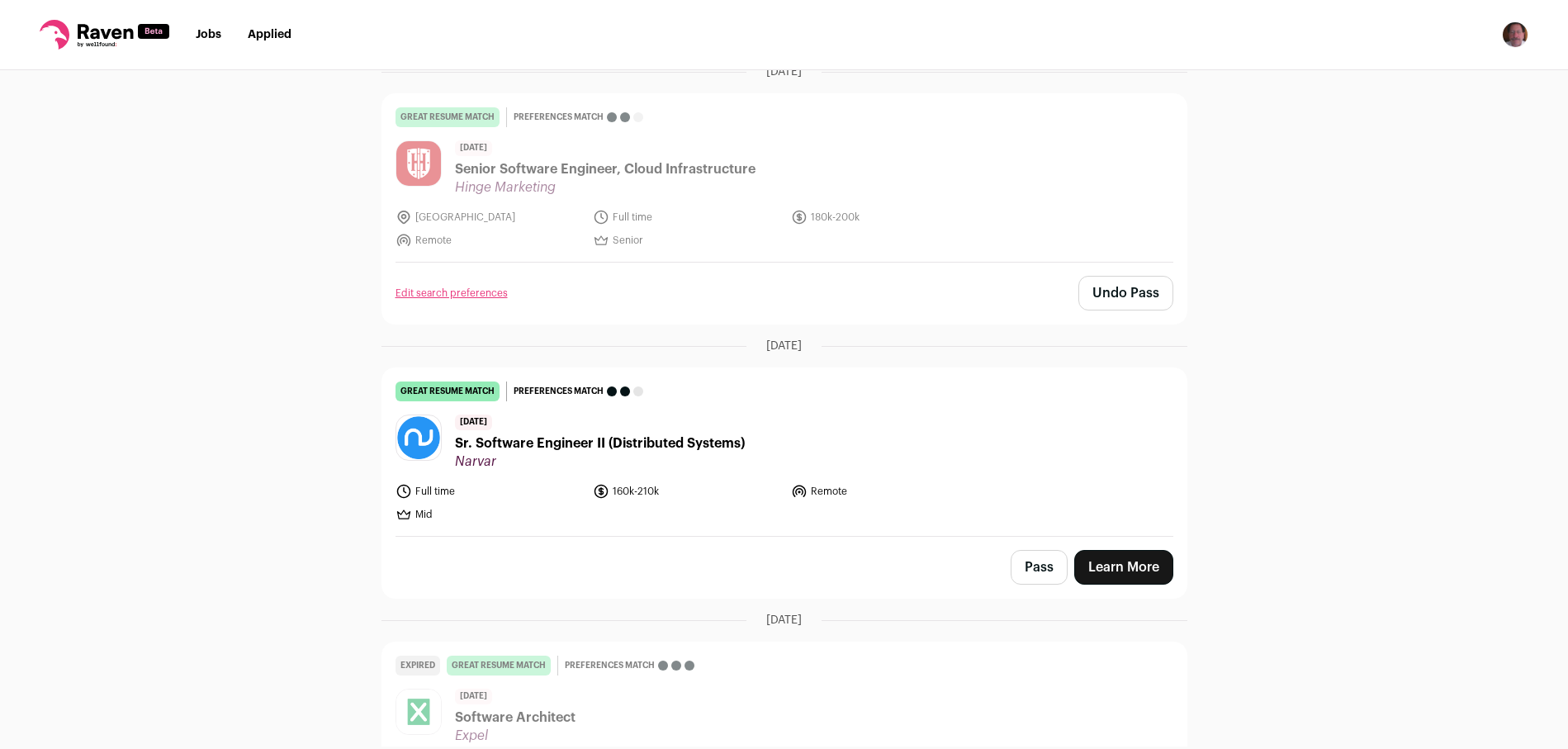
scroll to position [146, 0]
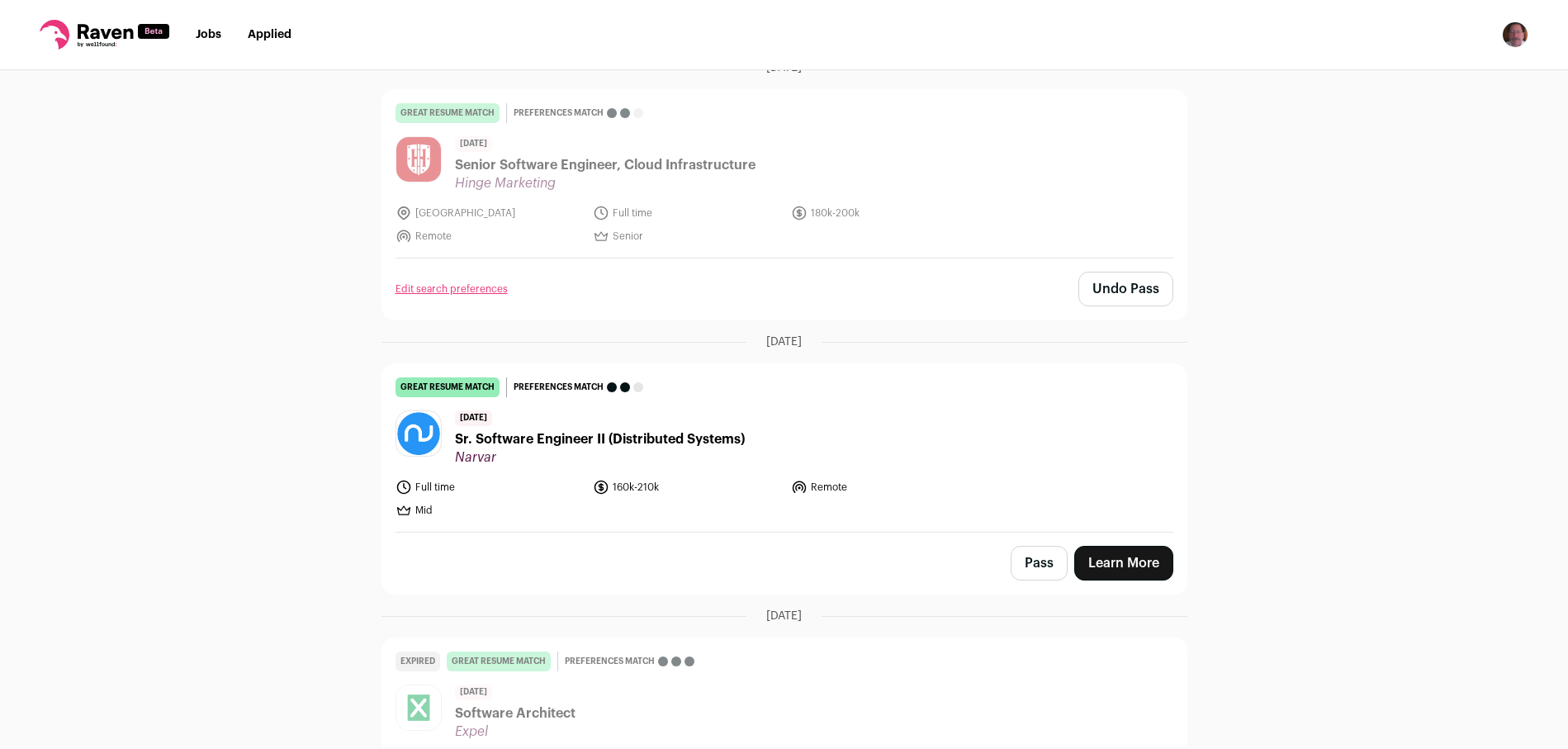
click at [537, 439] on span "Sr. Software Engineer II (Distributed Systems)" at bounding box center [599, 439] width 290 height 20
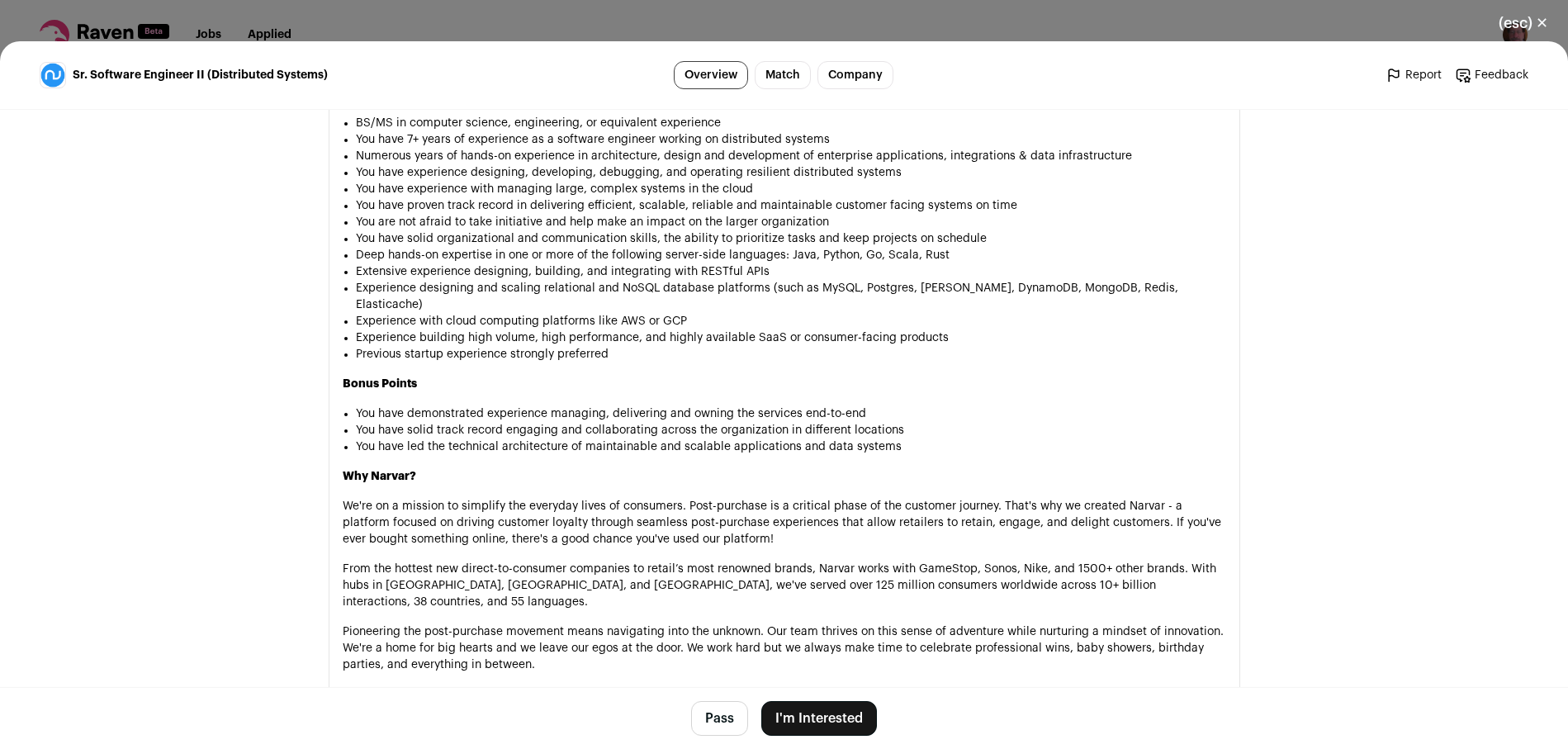
scroll to position [1097, 0]
click at [712, 714] on button "Pass" at bounding box center [719, 717] width 57 height 35
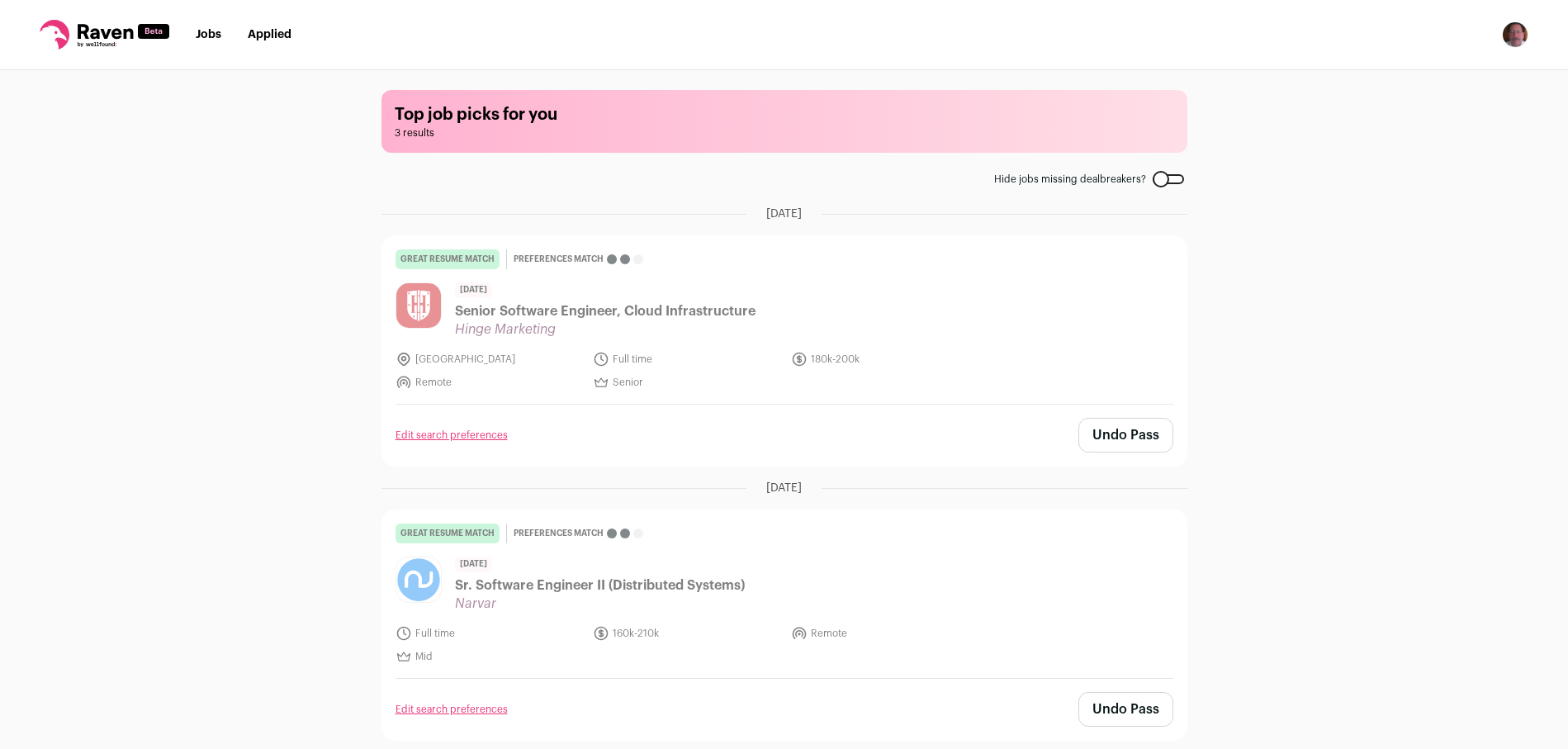
scroll to position [2, 0]
